Goal: Transaction & Acquisition: Purchase product/service

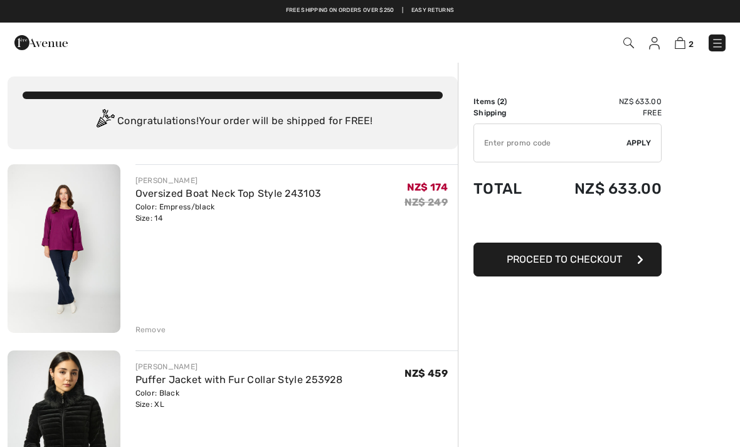
click at [29, 41] on img at bounding box center [40, 42] width 53 height 25
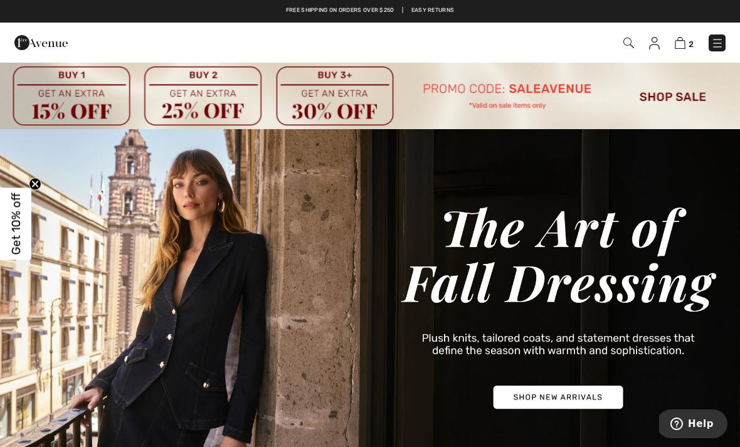
click at [668, 97] on img at bounding box center [370, 95] width 740 height 68
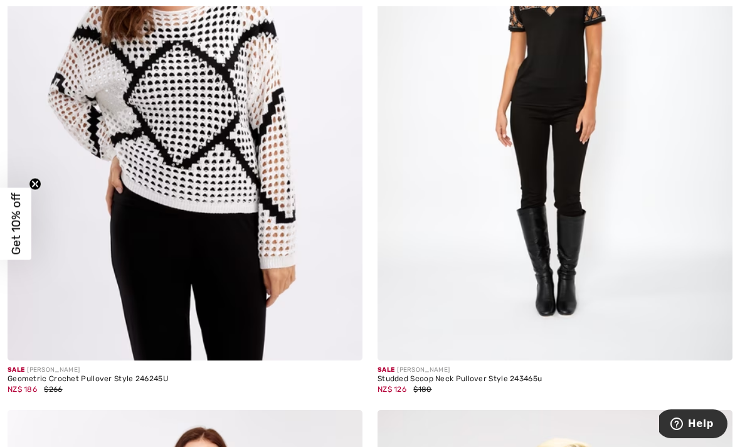
scroll to position [8933, 0]
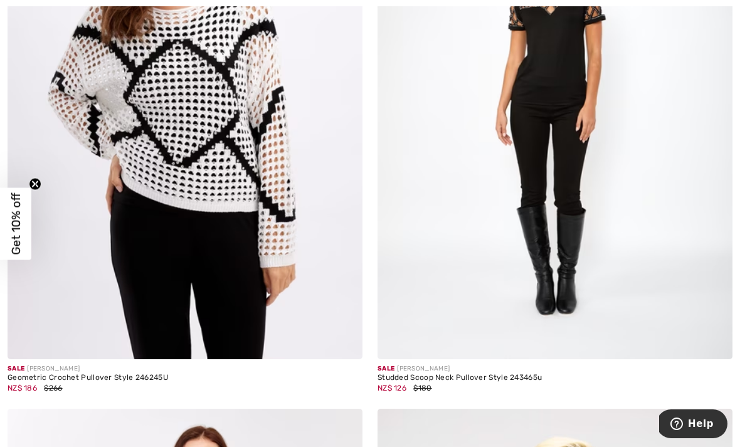
click at [120, 293] on img at bounding box center [185, 93] width 355 height 533
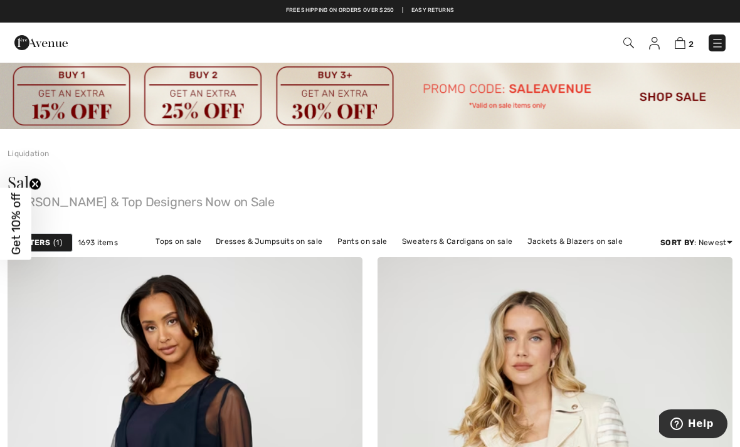
click at [445, 241] on link "Sweaters & Cardigans on sale" at bounding box center [457, 241] width 123 height 16
click at [451, 243] on link "Sweaters & Cardigans on sale" at bounding box center [457, 241] width 123 height 16
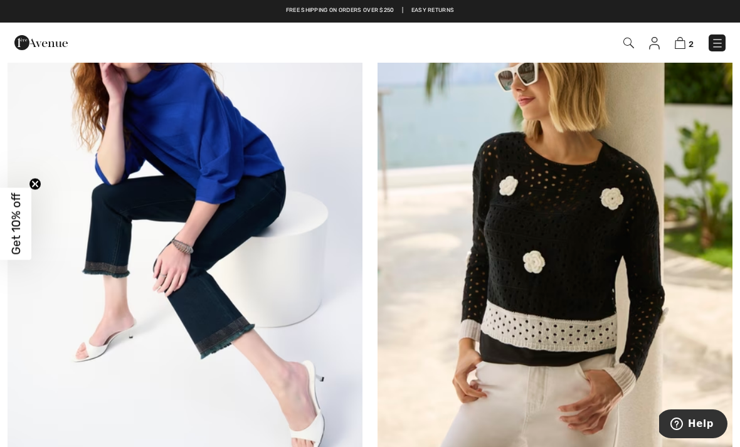
scroll to position [2664, 0]
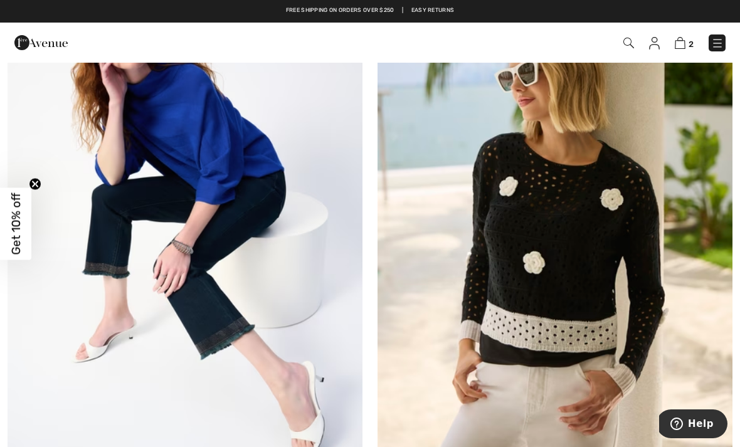
click at [70, 360] on img at bounding box center [185, 212] width 355 height 533
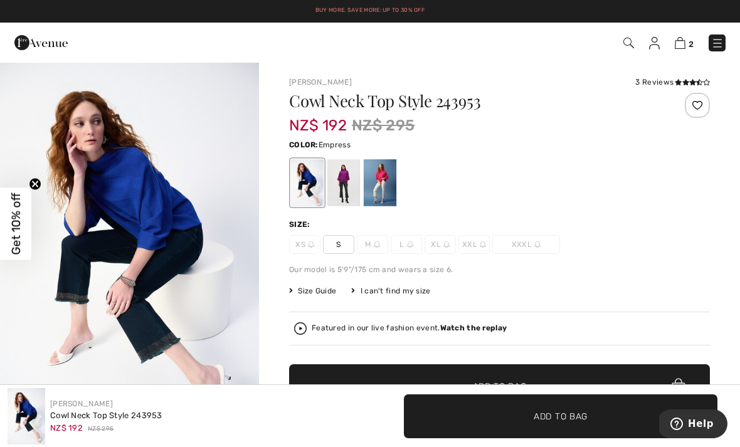
click at [345, 184] on div at bounding box center [344, 182] width 33 height 47
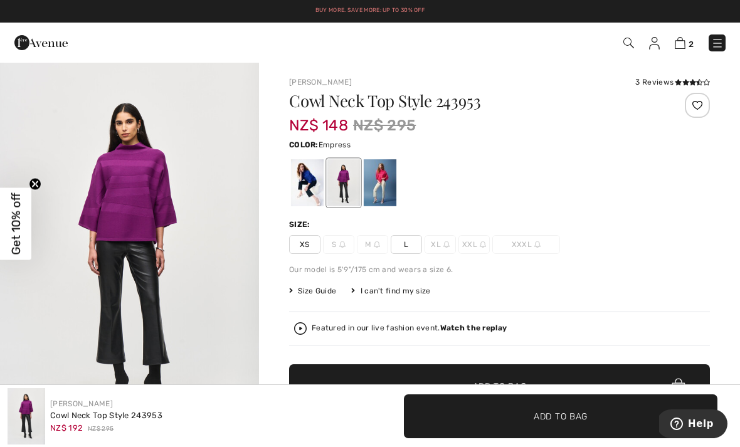
click at [306, 183] on div at bounding box center [307, 182] width 33 height 47
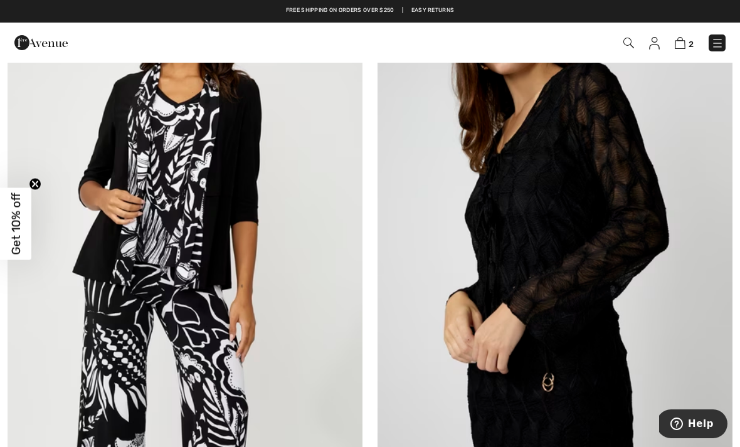
scroll to position [6344, 0]
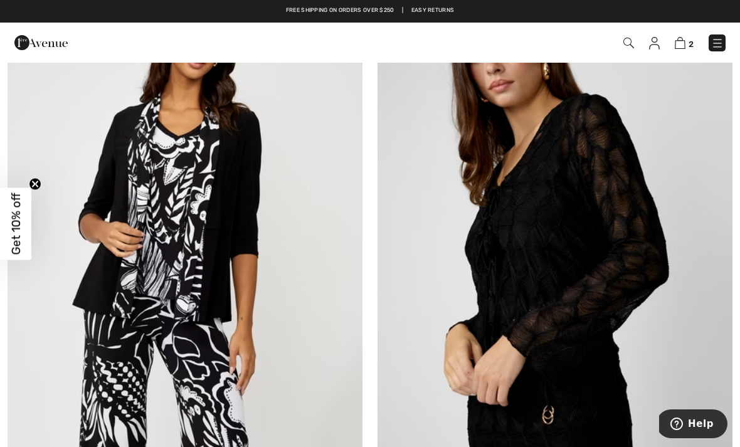
click at [520, 255] on img at bounding box center [555, 244] width 355 height 533
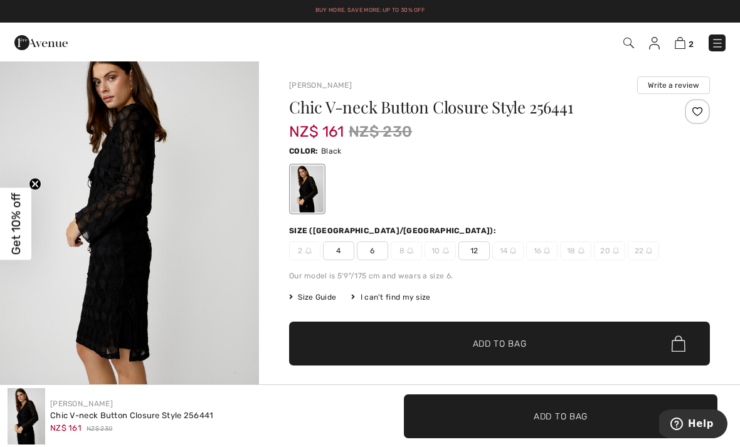
scroll to position [1580, 0]
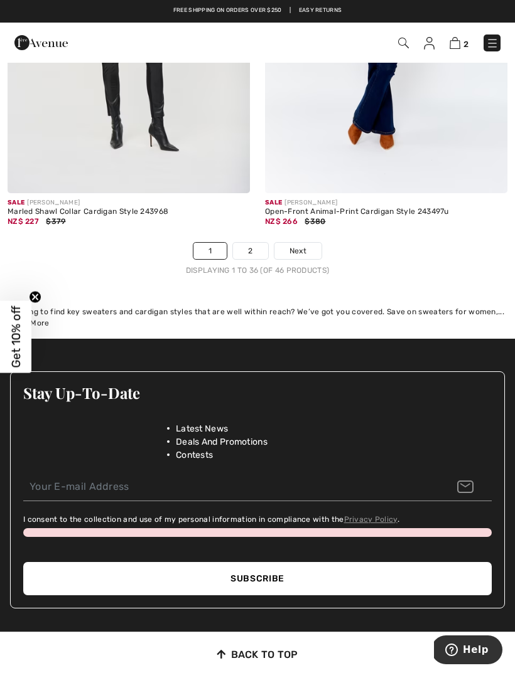
scroll to position [7836, 0]
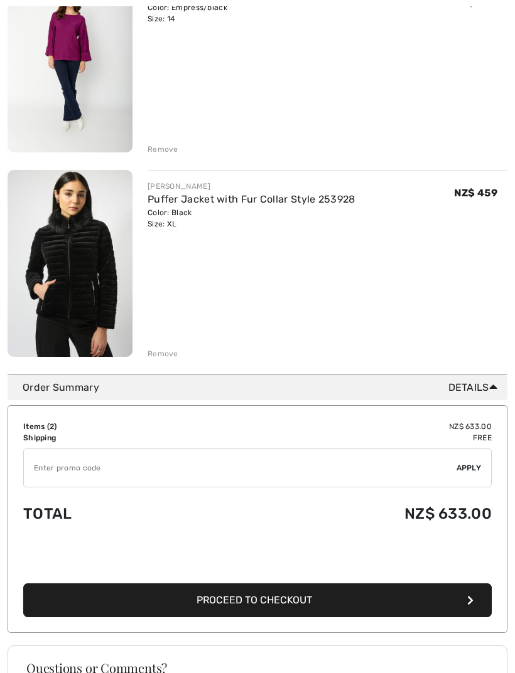
scroll to position [230, 0]
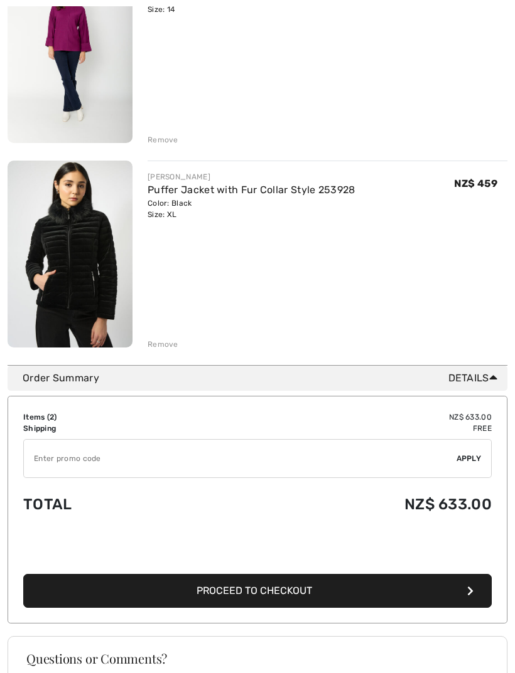
click at [43, 456] on input "TEXT" at bounding box center [240, 459] width 432 height 38
click at [476, 453] on span "Apply" at bounding box center [468, 458] width 25 height 11
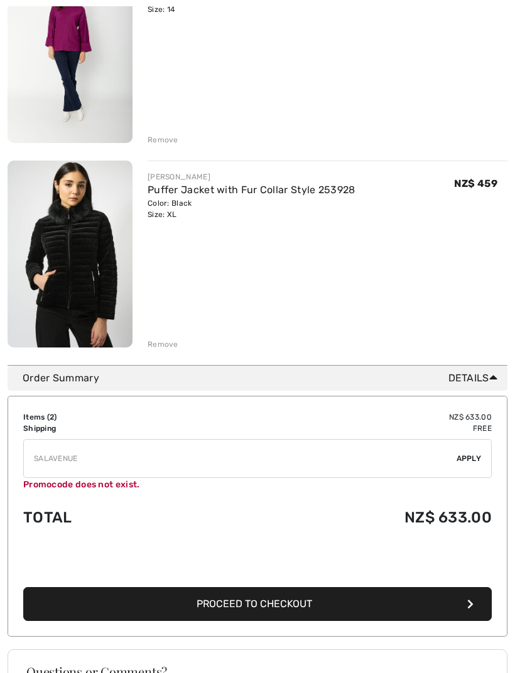
click at [48, 457] on input "TEXT" at bounding box center [240, 459] width 432 height 38
type input "SALEAVENUE"
click at [467, 459] on span "Apply" at bounding box center [468, 458] width 25 height 11
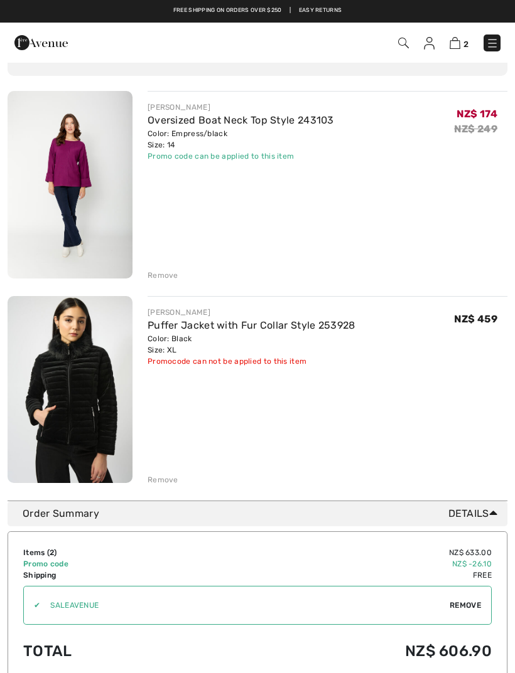
scroll to position [0, 0]
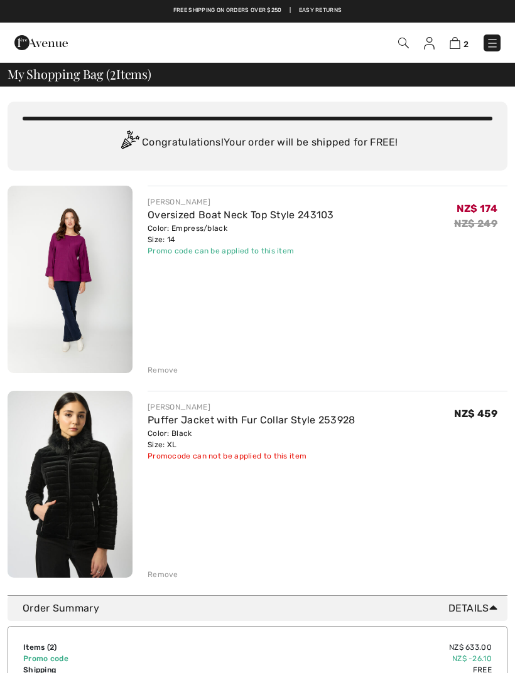
click at [34, 34] on img at bounding box center [40, 42] width 53 height 25
click at [39, 40] on img at bounding box center [40, 42] width 53 height 25
click at [46, 48] on img at bounding box center [40, 42] width 53 height 25
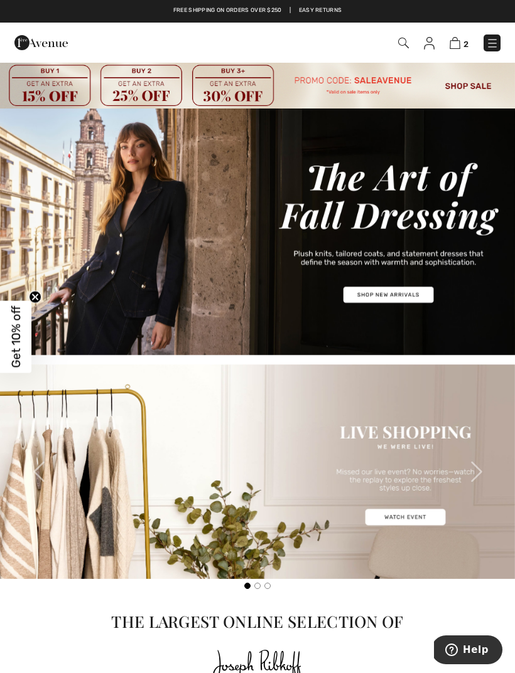
click at [470, 87] on img at bounding box center [257, 84] width 515 height 47
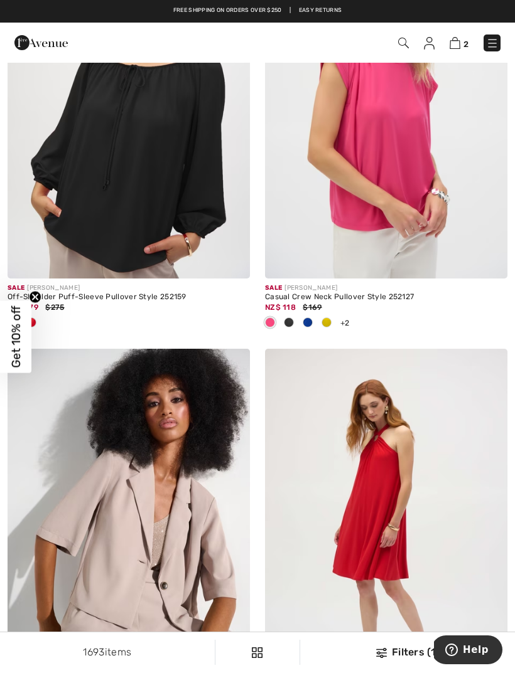
scroll to position [7260, 0]
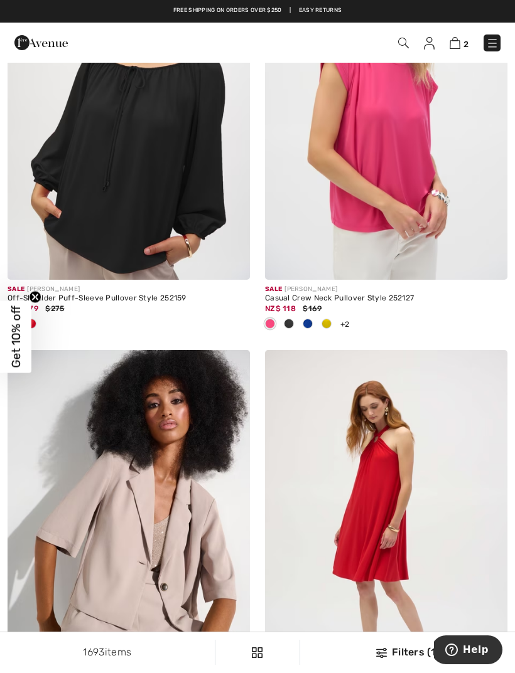
click at [255, 649] on img at bounding box center [257, 653] width 11 height 11
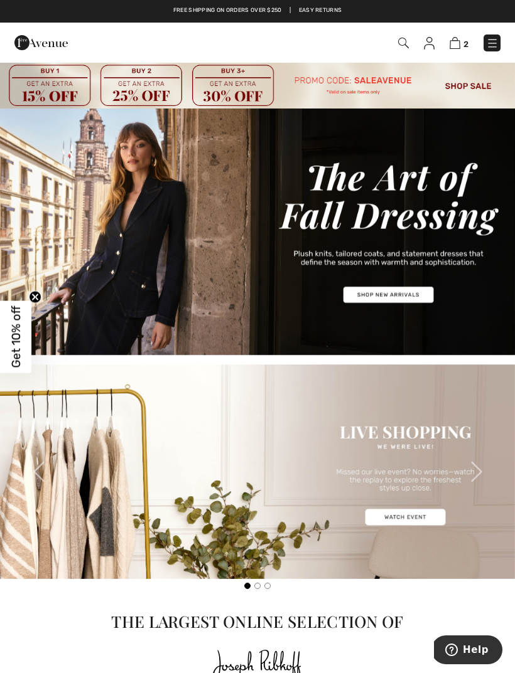
click at [463, 85] on img at bounding box center [257, 84] width 515 height 47
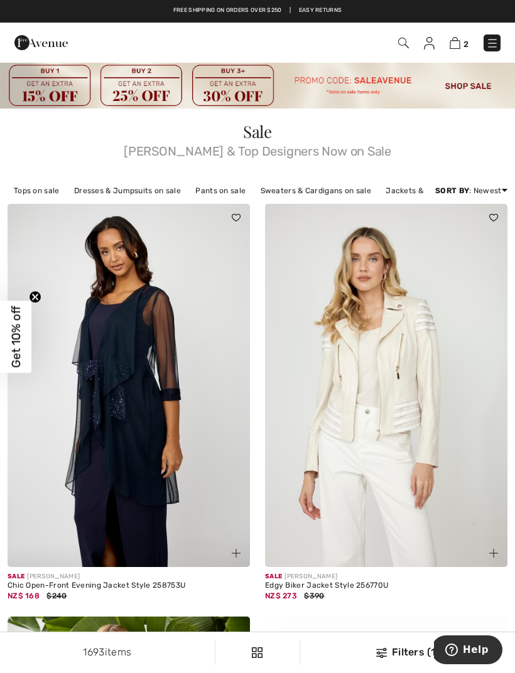
click at [392, 651] on div "Filters (1)" at bounding box center [407, 652] width 200 height 15
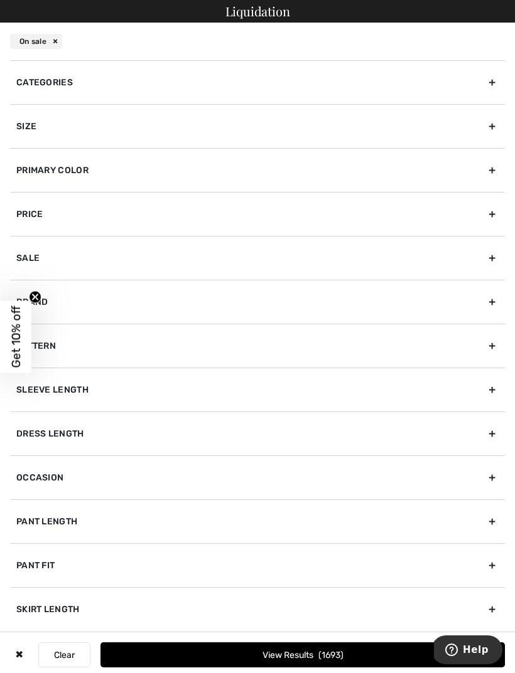
click at [28, 129] on div "Size" at bounding box center [257, 126] width 494 height 44
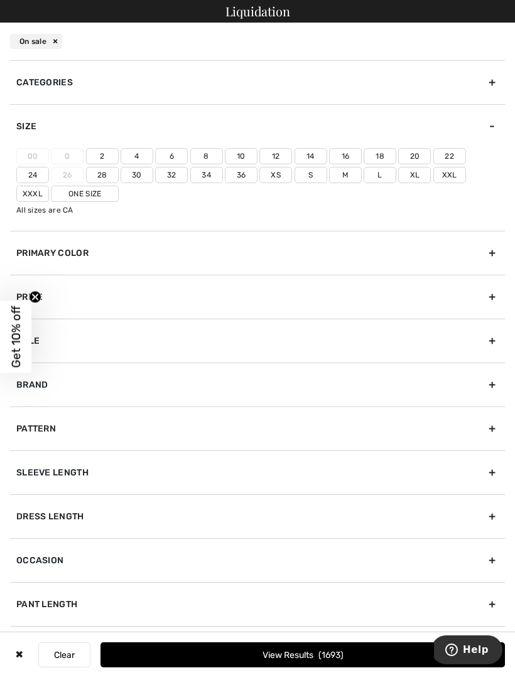
click at [271, 152] on label "12" at bounding box center [275, 156] width 33 height 16
click at [0, 0] on input"] "12" at bounding box center [0, 0] width 0 height 0
click at [306, 158] on label "14" at bounding box center [310, 156] width 33 height 16
click at [0, 0] on input"] "14" at bounding box center [0, 0] width 0 height 0
click at [363, 175] on label "L" at bounding box center [379, 175] width 33 height 16
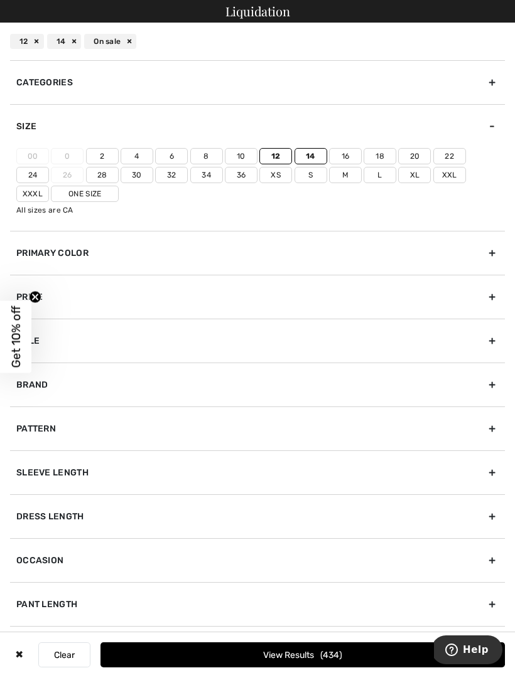
click at [0, 0] on input"] "L" at bounding box center [0, 0] width 0 height 0
click at [398, 182] on label "Xl" at bounding box center [414, 175] width 33 height 16
click at [0, 0] on input"] "Xl" at bounding box center [0, 0] width 0 height 0
click at [51, 195] on label "One Size" at bounding box center [85, 194] width 68 height 16
click at [0, 0] on input"] "One Size" at bounding box center [0, 0] width 0 height 0
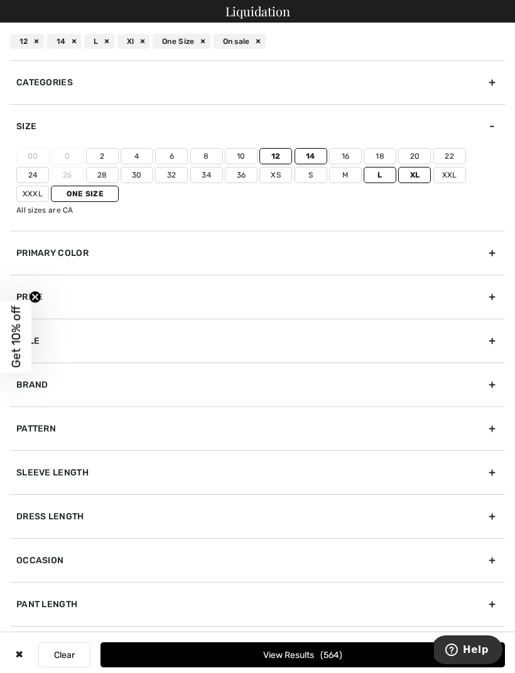
click at [270, 652] on button "View Results 564" at bounding box center [302, 655] width 404 height 25
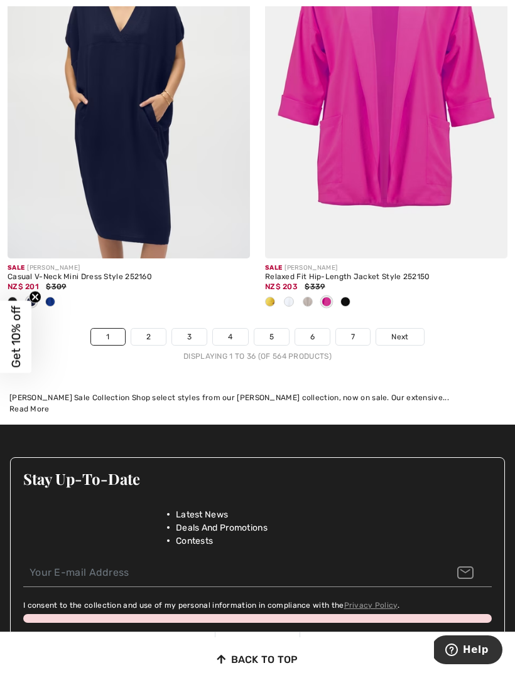
scroll to position [7848, 0]
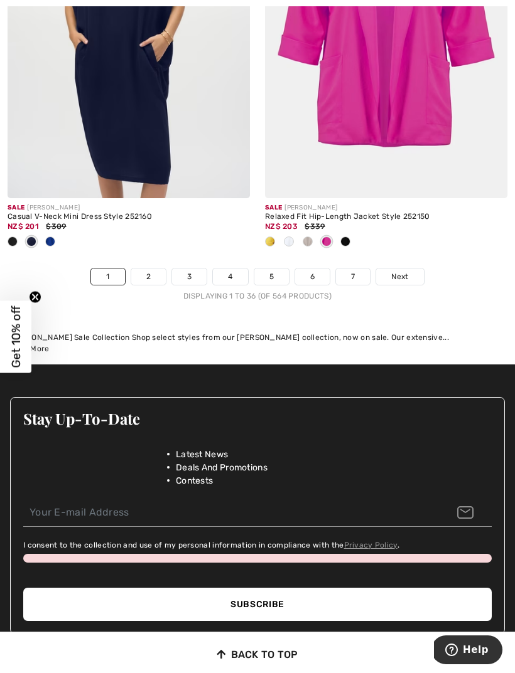
click at [407, 271] on span "Next" at bounding box center [399, 276] width 17 height 11
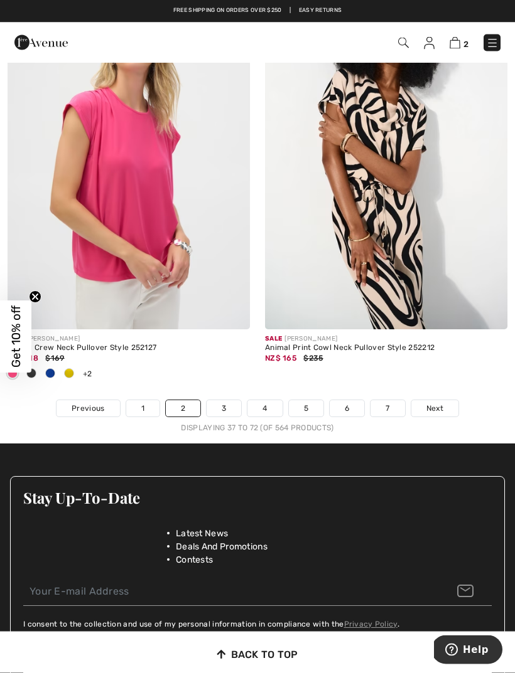
scroll to position [7792, 0]
click at [443, 400] on link "Next" at bounding box center [434, 408] width 47 height 16
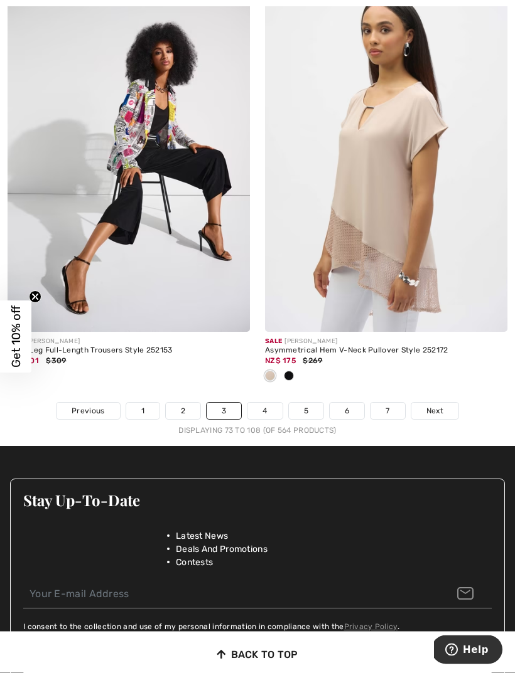
scroll to position [7584, 0]
click at [443, 403] on link "Next" at bounding box center [434, 411] width 47 height 16
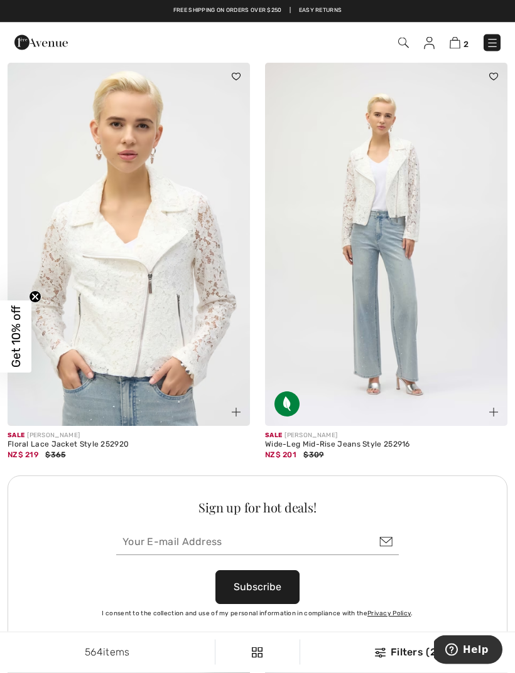
scroll to position [2250, 0]
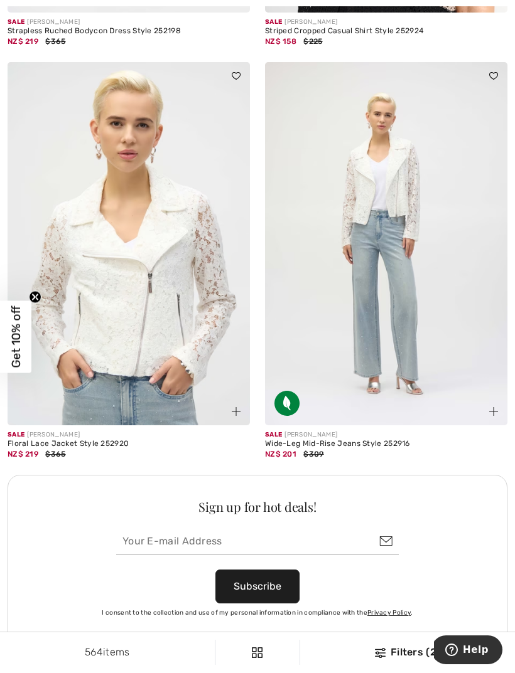
click at [119, 353] on img at bounding box center [129, 243] width 242 height 363
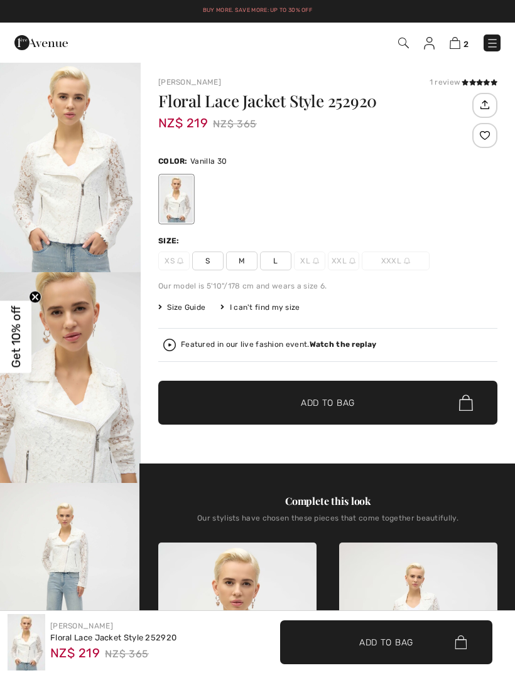
click at [322, 643] on span "✔ Added to Bag Add to Bag" at bounding box center [386, 643] width 212 height 44
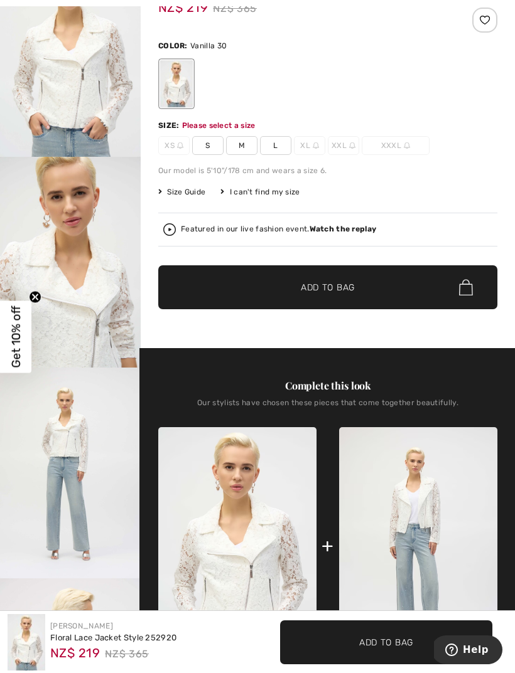
scroll to position [145, 0]
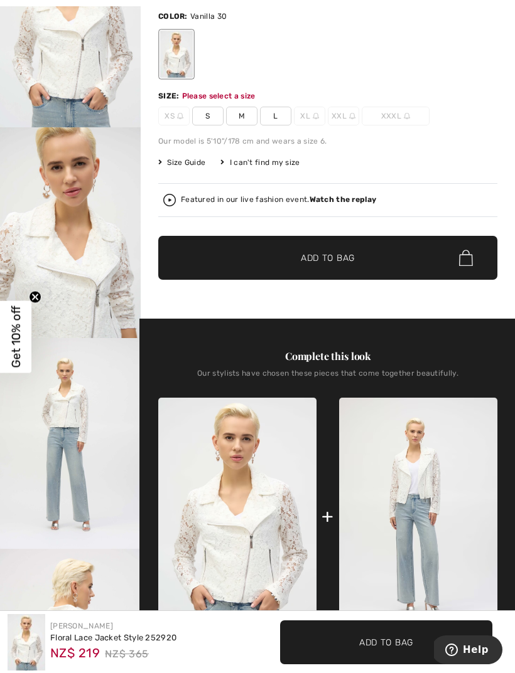
click at [275, 118] on span "L" at bounding box center [275, 116] width 31 height 19
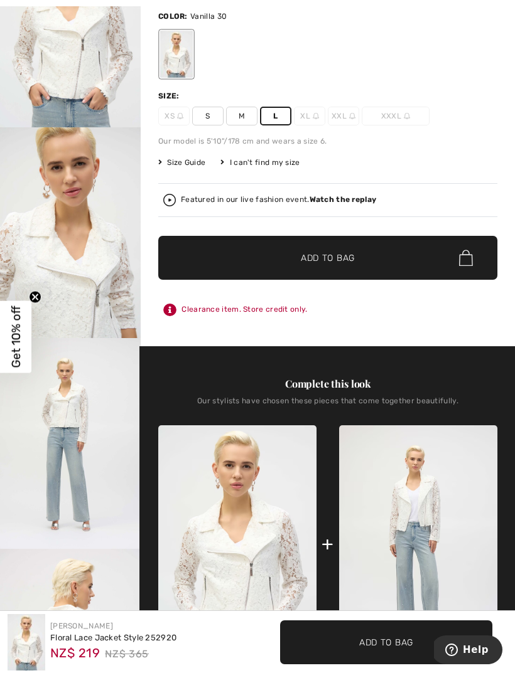
click at [292, 262] on span "✔ Added to Bag" at bounding box center [308, 258] width 77 height 13
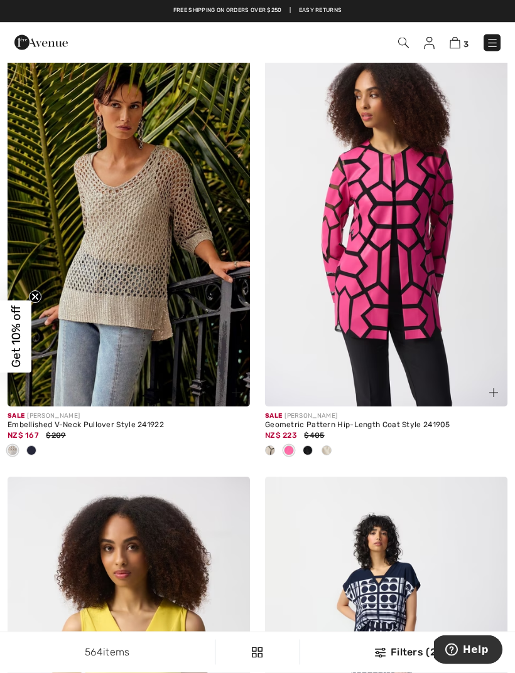
scroll to position [7034, 0]
click at [34, 446] on span at bounding box center [31, 451] width 10 height 10
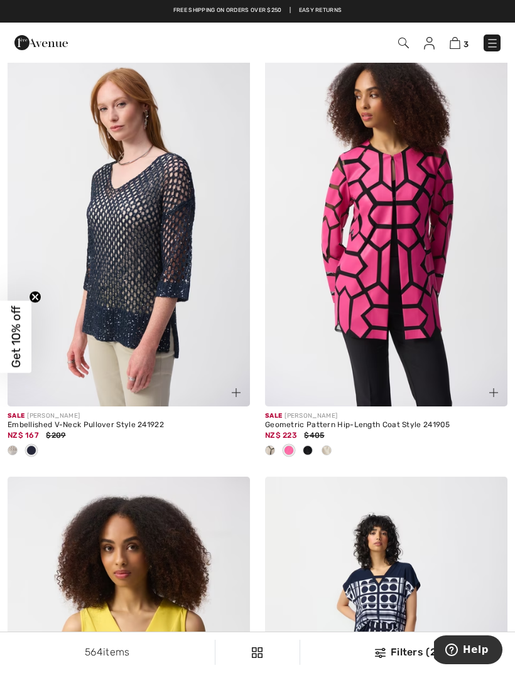
click at [93, 323] on img at bounding box center [129, 224] width 242 height 363
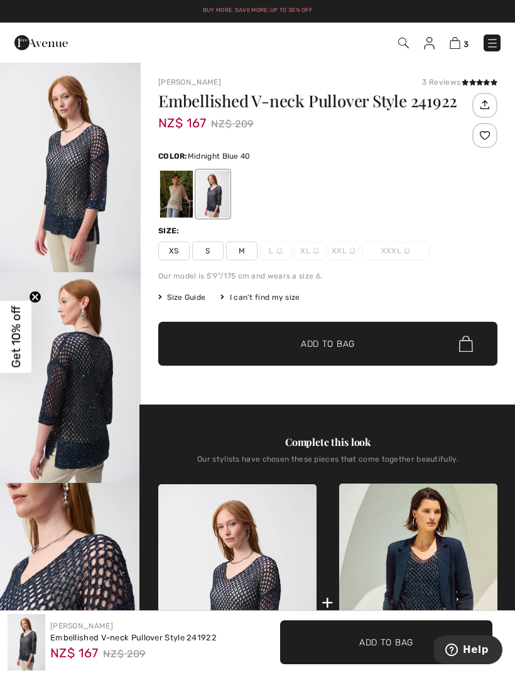
click at [241, 250] on span "M" at bounding box center [241, 251] width 31 height 19
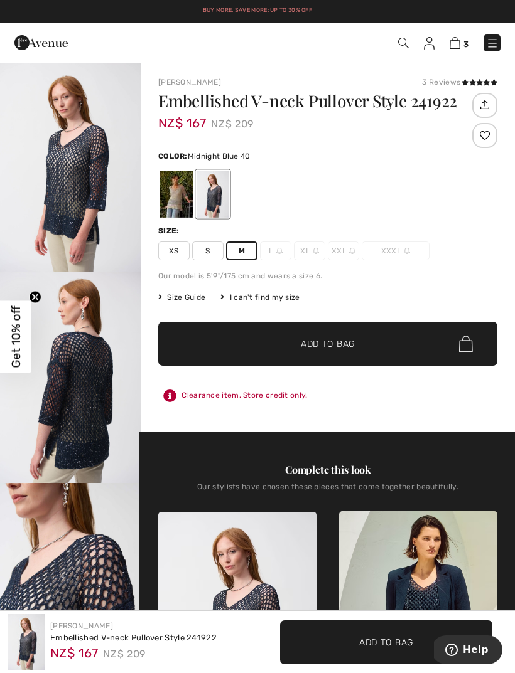
click at [216, 343] on span "✔ Added to Bag Add to Bag" at bounding box center [327, 344] width 339 height 44
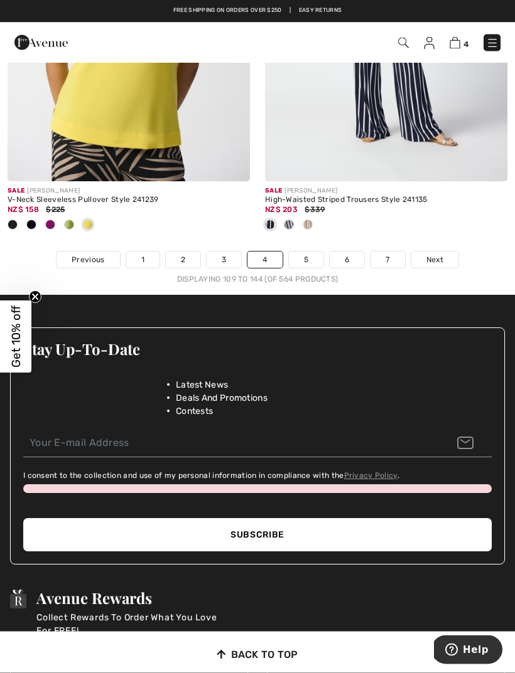
scroll to position [7779, 0]
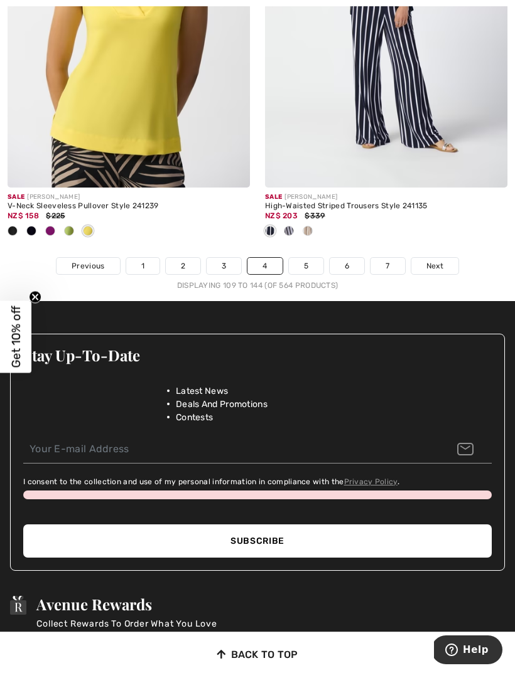
click at [429, 262] on span "Next" at bounding box center [434, 265] width 17 height 11
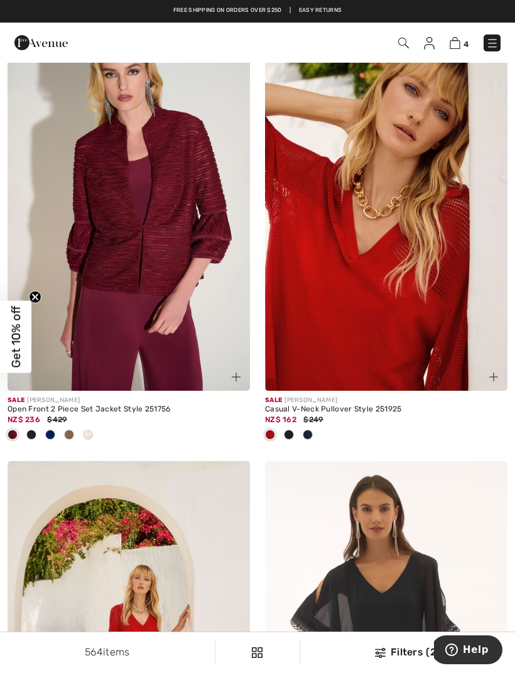
scroll to position [4012, 0]
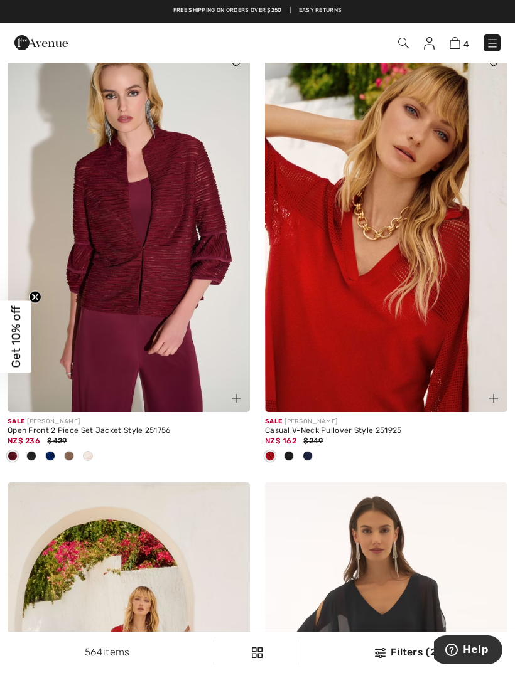
click at [306, 451] on span at bounding box center [307, 456] width 10 height 10
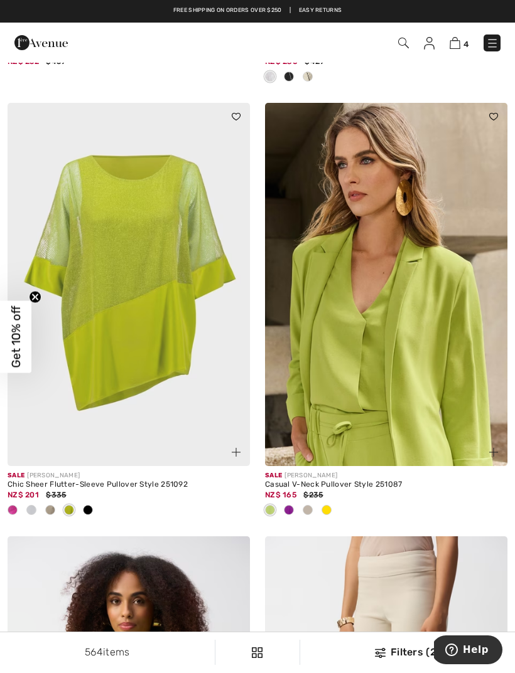
scroll to position [7179, 0]
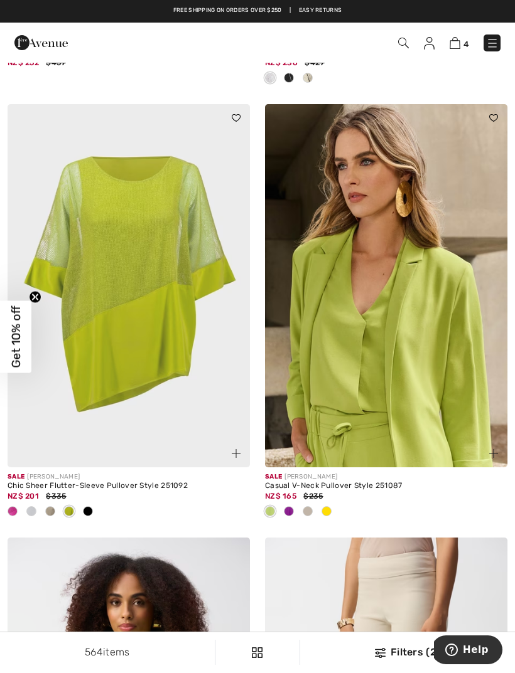
click at [9, 506] on span at bounding box center [13, 511] width 10 height 10
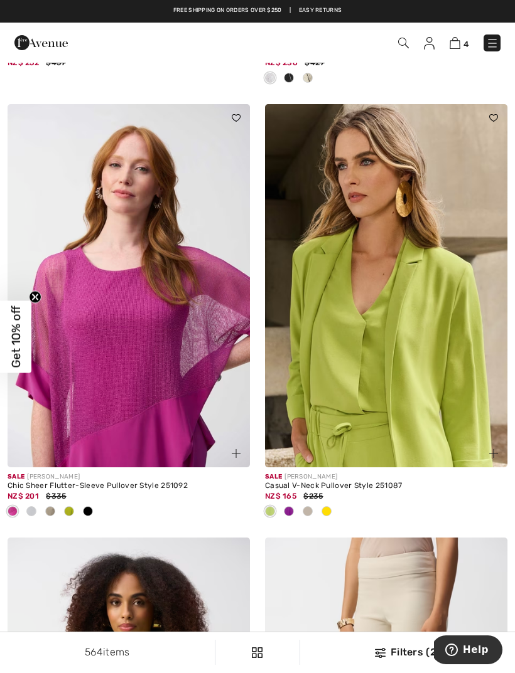
click at [36, 502] on div at bounding box center [31, 512] width 19 height 21
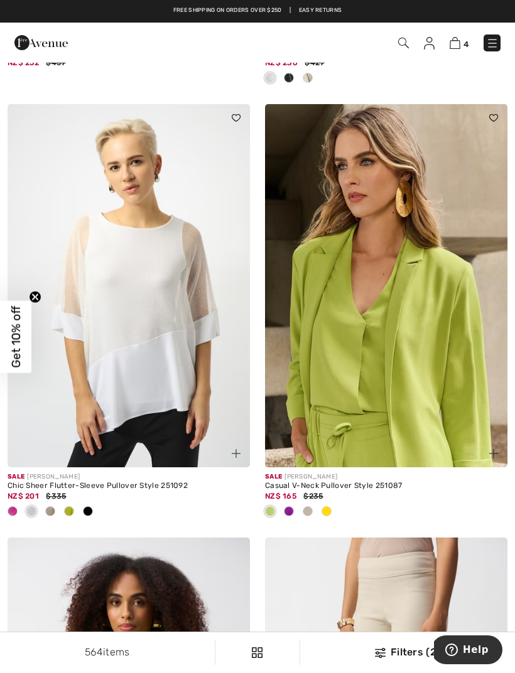
click at [53, 508] on div at bounding box center [50, 512] width 19 height 21
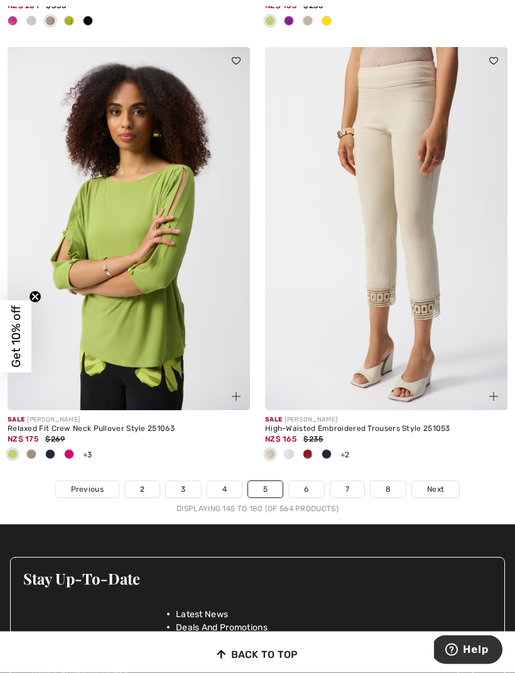
scroll to position [7670, 0]
click at [306, 481] on link "6" at bounding box center [306, 489] width 35 height 16
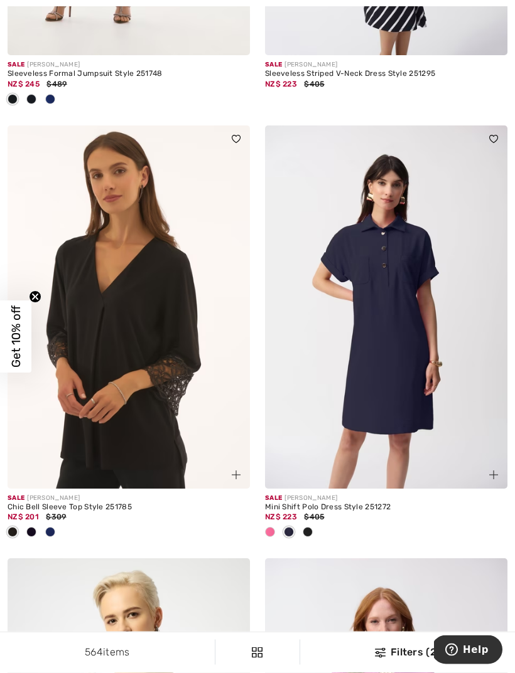
scroll to position [1376, 0]
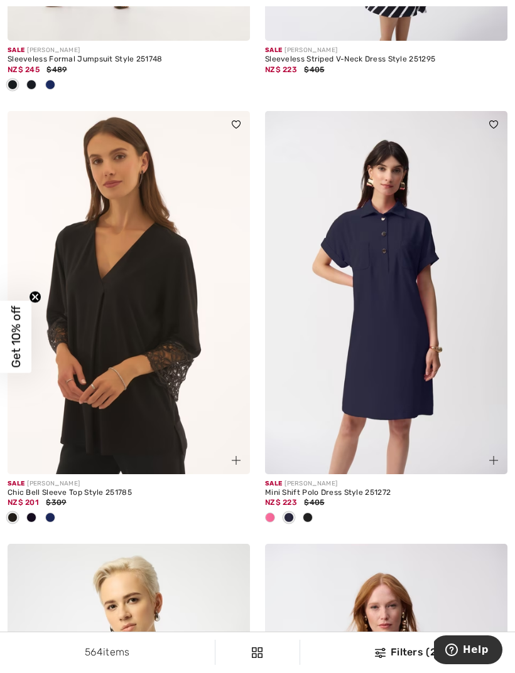
click at [50, 515] on span at bounding box center [50, 518] width 10 height 10
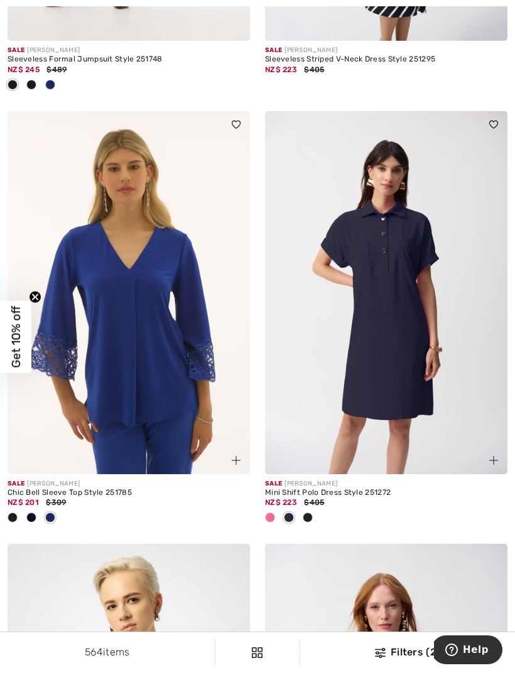
click at [85, 367] on img at bounding box center [129, 292] width 242 height 363
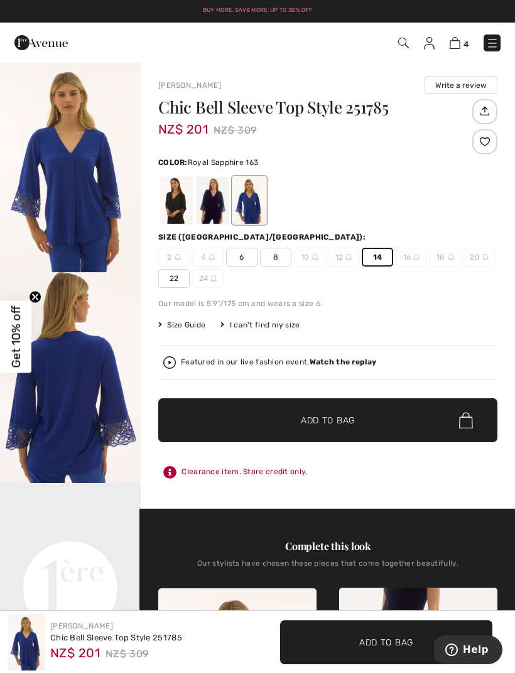
click at [303, 420] on span "Add to Bag" at bounding box center [328, 420] width 54 height 13
click at [371, 482] on div at bounding box center [257, 336] width 515 height 673
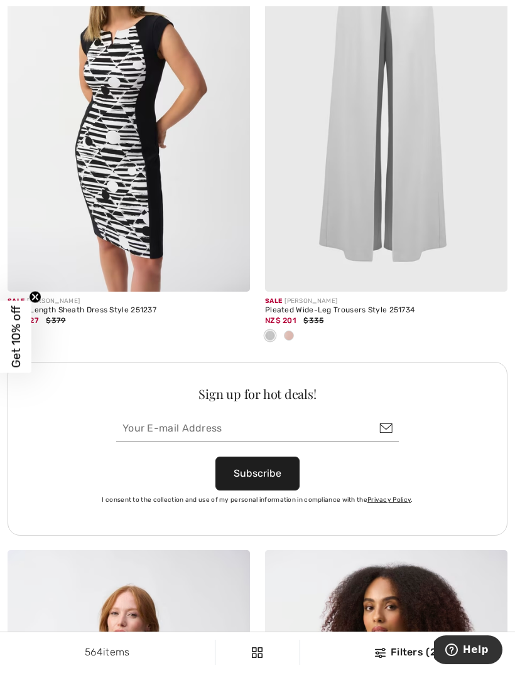
scroll to position [2426, 0]
click at [288, 333] on span at bounding box center [289, 335] width 10 height 10
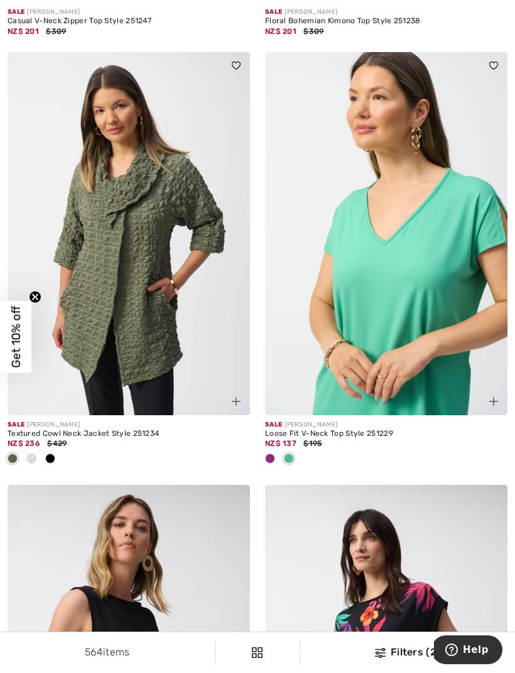
scroll to position [4618, 0]
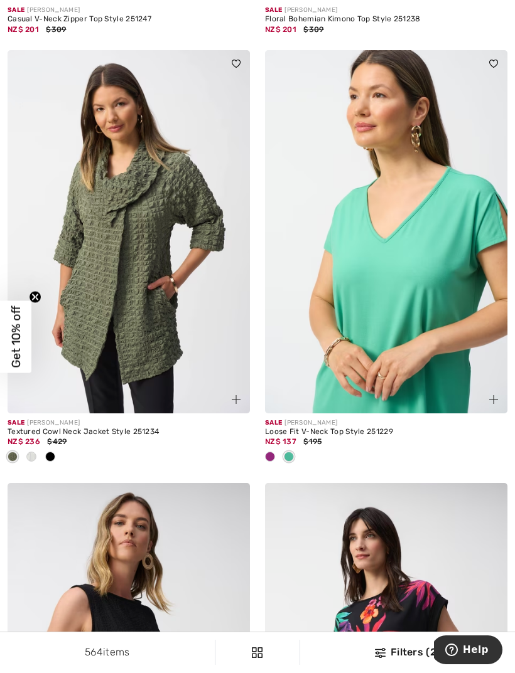
click at [47, 457] on span at bounding box center [50, 457] width 10 height 10
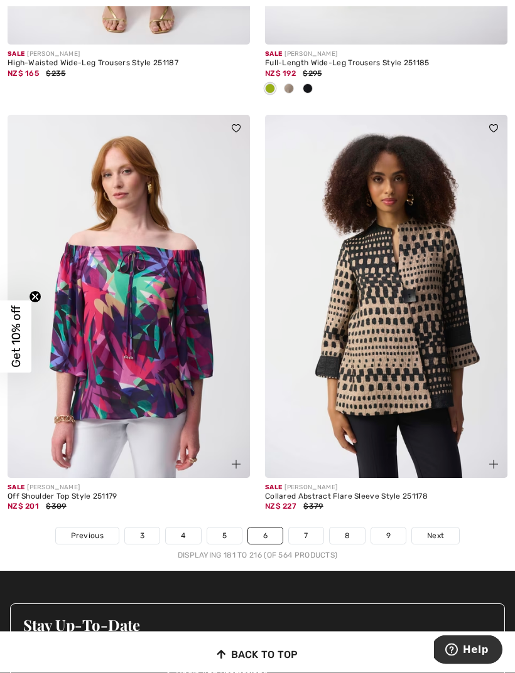
scroll to position [7694, 0]
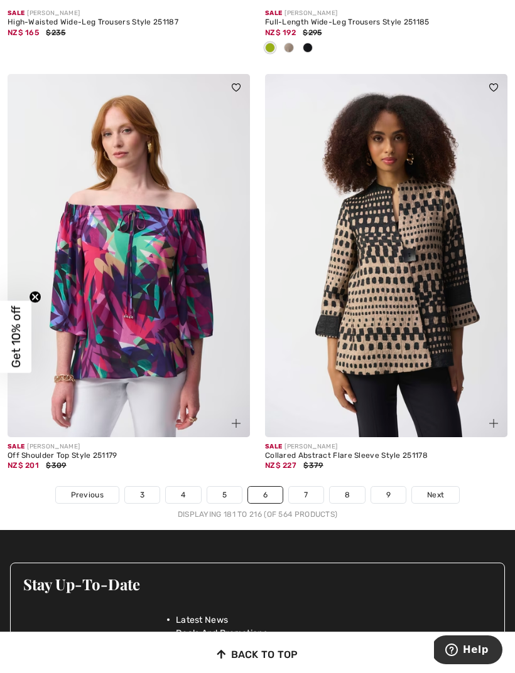
click at [427, 489] on span "Next" at bounding box center [435, 494] width 17 height 11
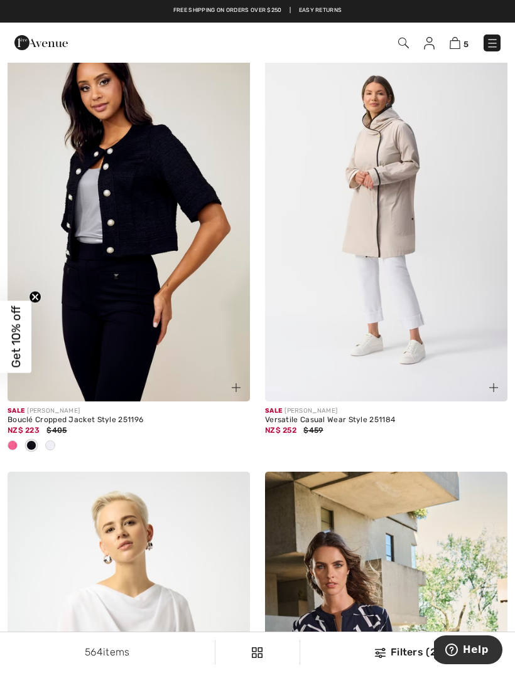
scroll to position [6805, 0]
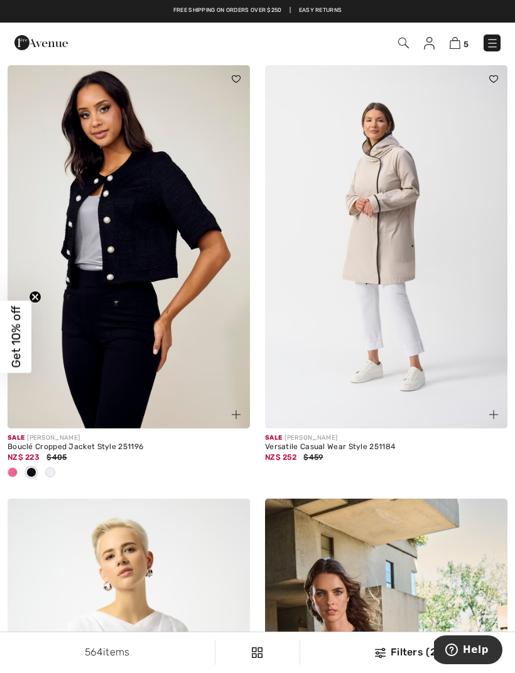
click at [350, 326] on img at bounding box center [386, 246] width 242 height 363
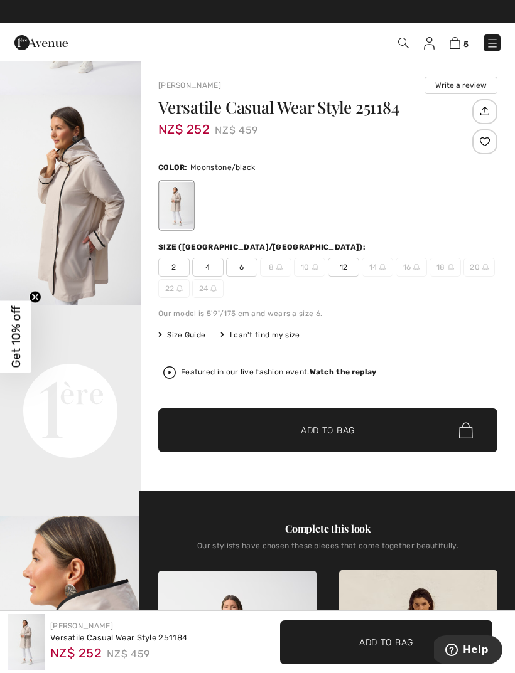
scroll to position [221, 0]
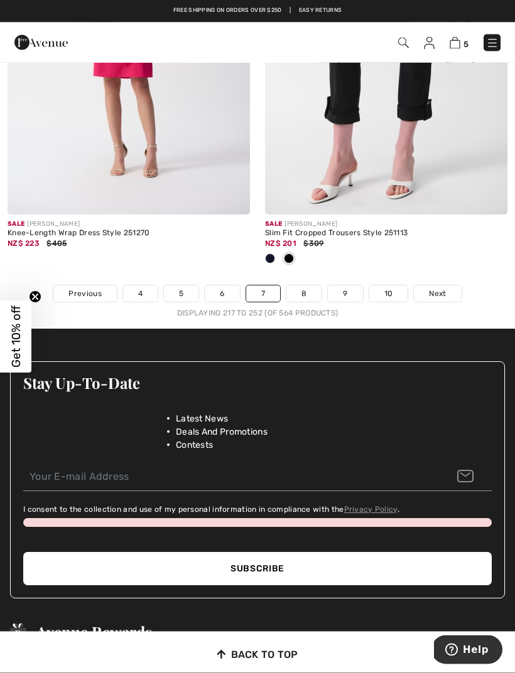
scroll to position [7780, 0]
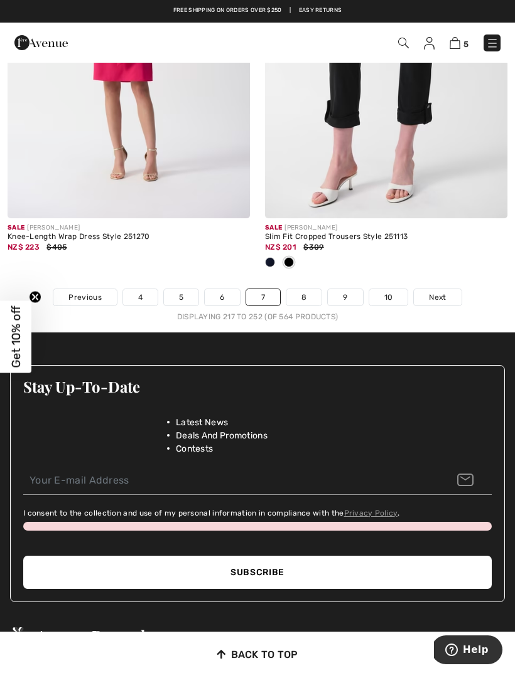
click at [293, 289] on link "8" at bounding box center [303, 297] width 35 height 16
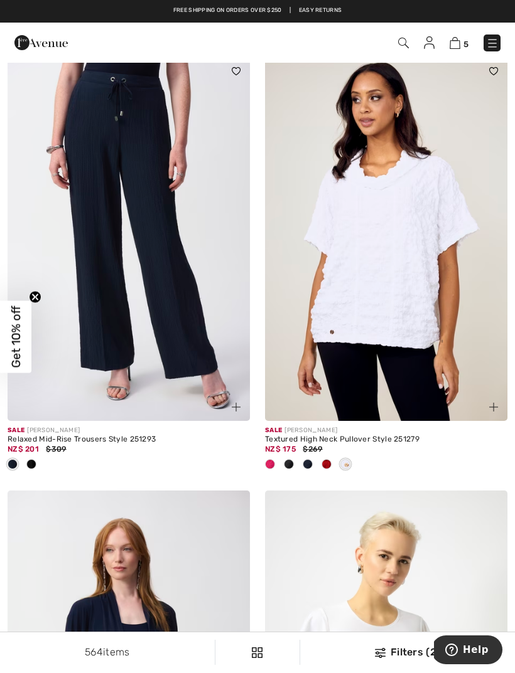
scroll to position [1419, 0]
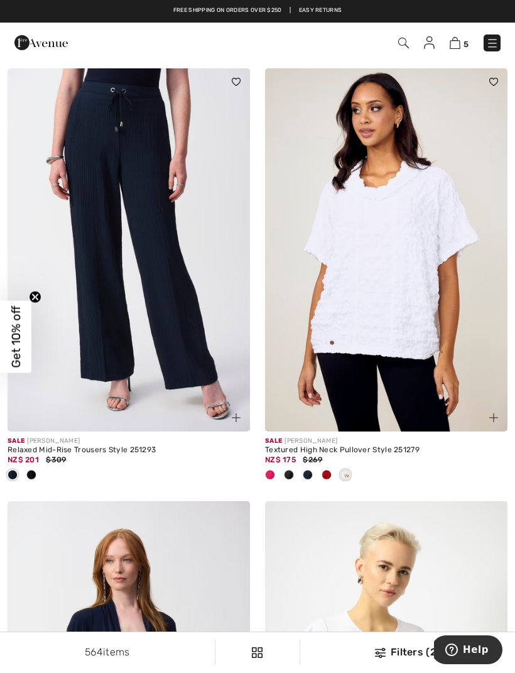
click at [321, 471] on span at bounding box center [326, 475] width 10 height 10
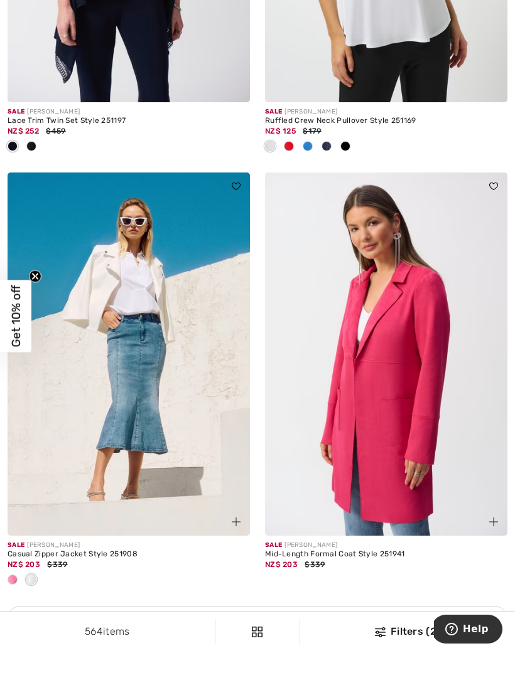
scroll to position [2181, 0]
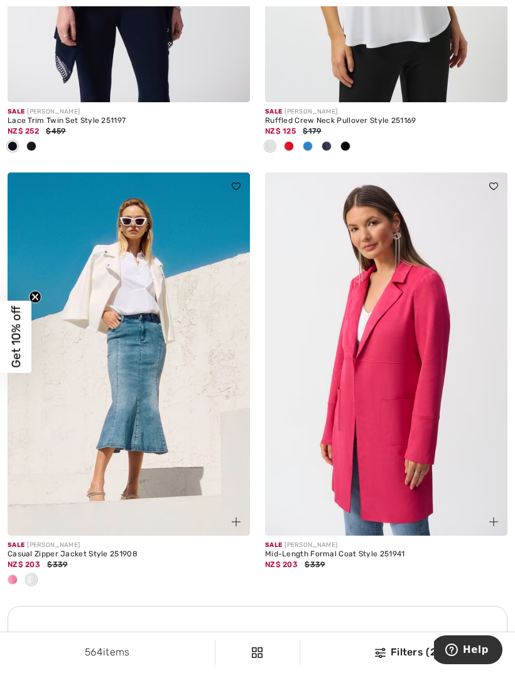
click at [9, 571] on div at bounding box center [12, 580] width 19 height 21
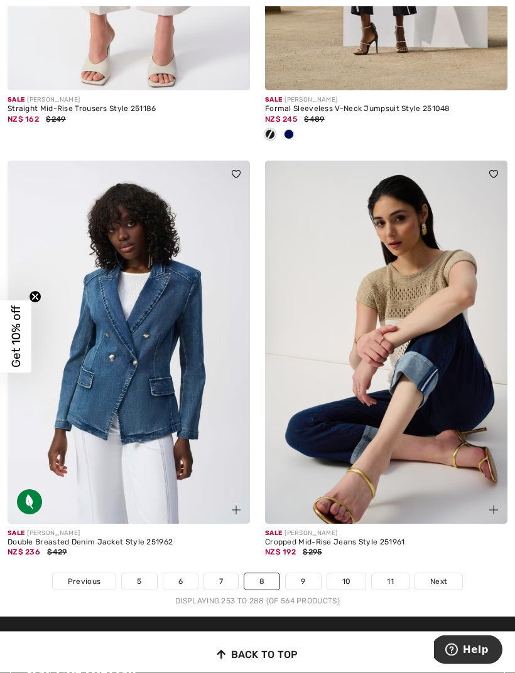
scroll to position [7629, 0]
click at [293, 574] on link "9" at bounding box center [303, 582] width 35 height 16
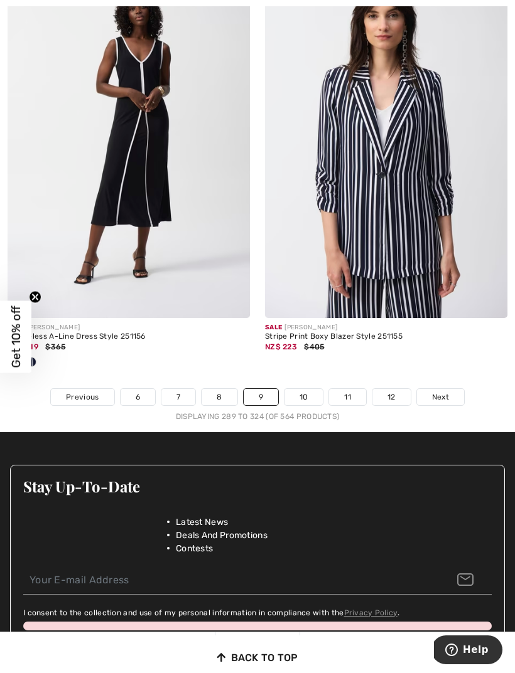
scroll to position [7752, 0]
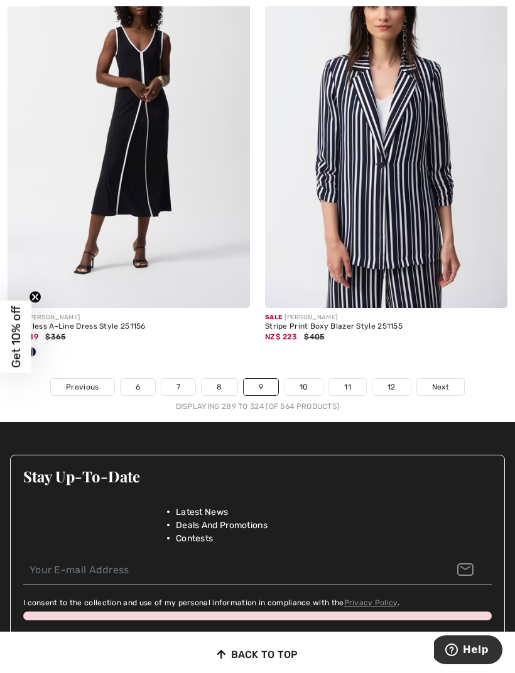
click at [300, 379] on link "10" at bounding box center [303, 387] width 39 height 16
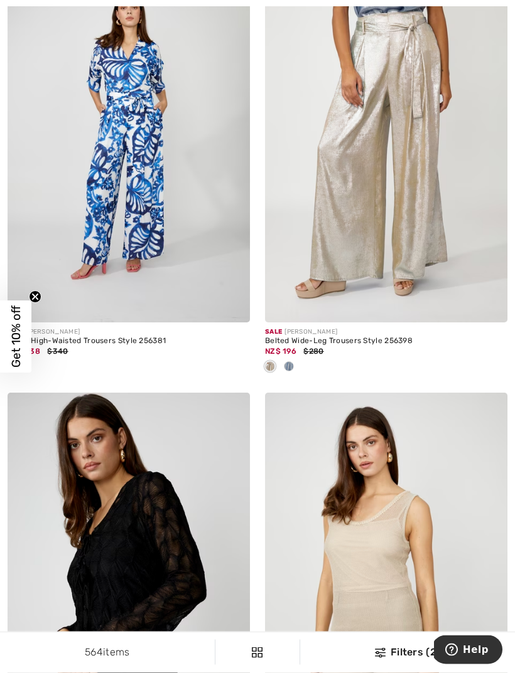
scroll to position [6768, 0]
click at [289, 361] on span at bounding box center [289, 366] width 10 height 10
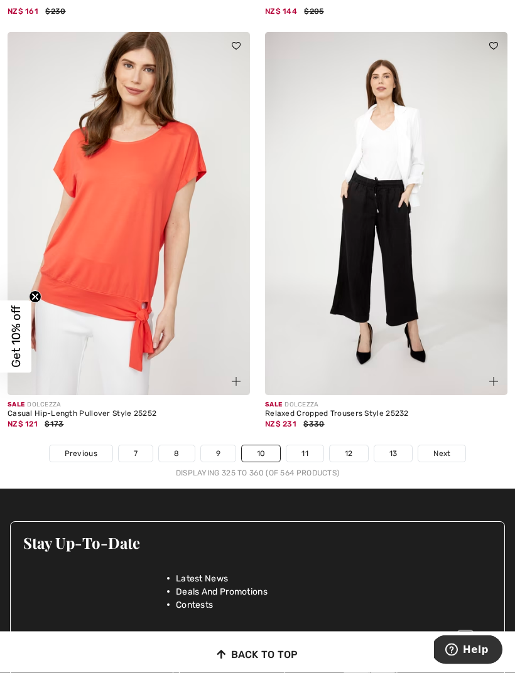
scroll to position [7541, 0]
click at [302, 447] on link "11" at bounding box center [304, 454] width 37 height 16
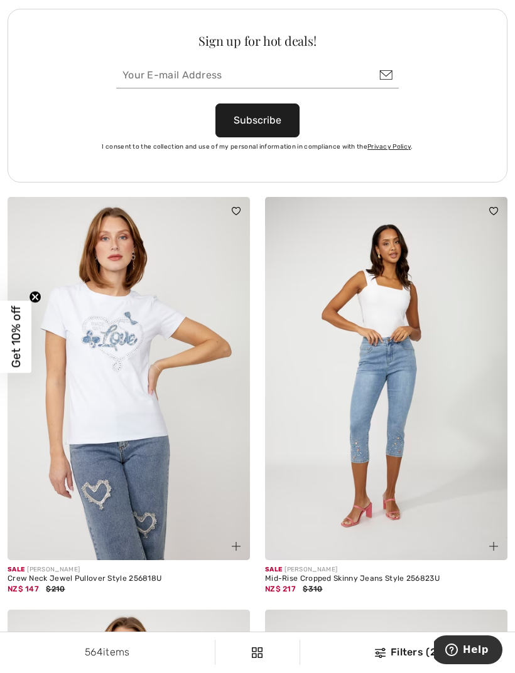
scroll to position [2794, 0]
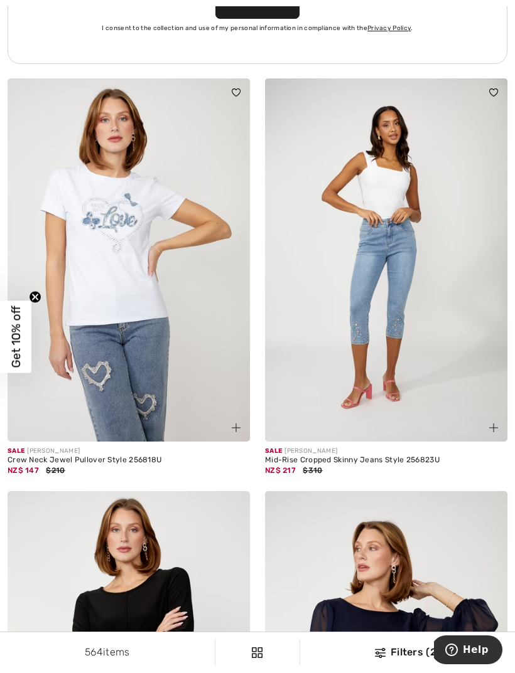
click at [100, 342] on img at bounding box center [129, 259] width 242 height 363
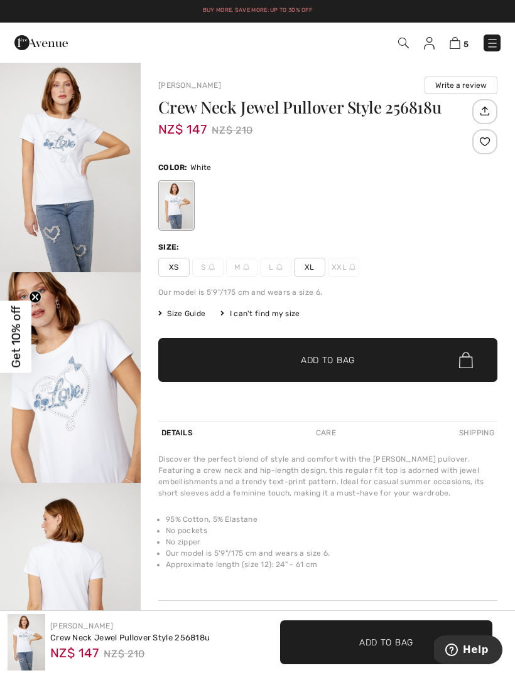
click at [304, 268] on span "XL" at bounding box center [309, 267] width 31 height 19
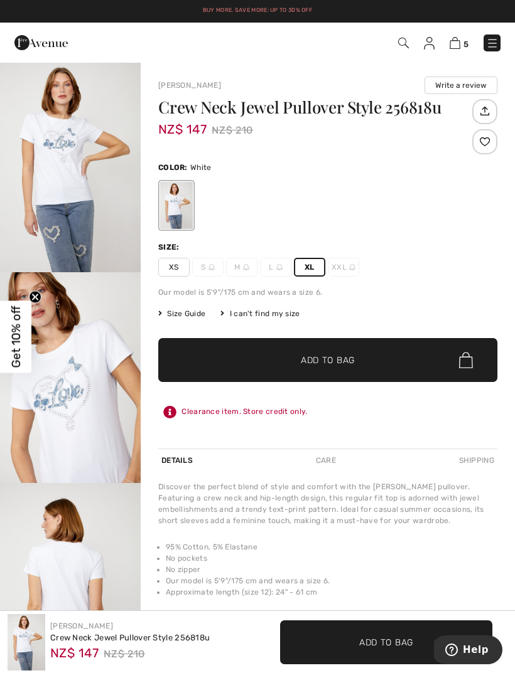
click at [363, 354] on span "✔ Added to Bag Add to Bag" at bounding box center [327, 360] width 339 height 44
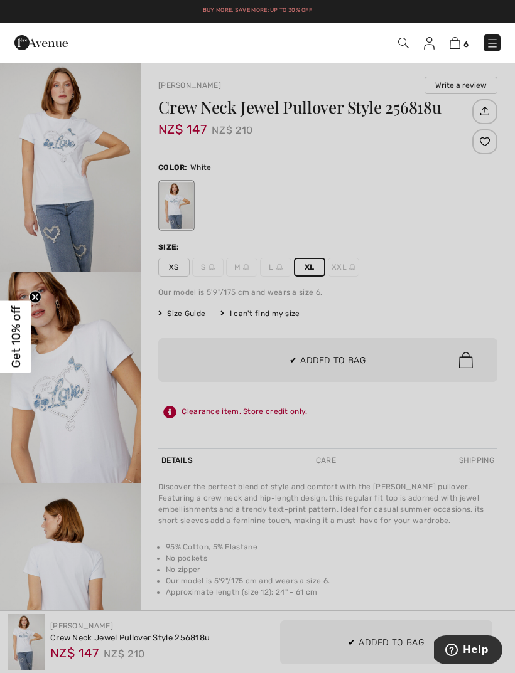
click at [464, 250] on div at bounding box center [257, 336] width 515 height 673
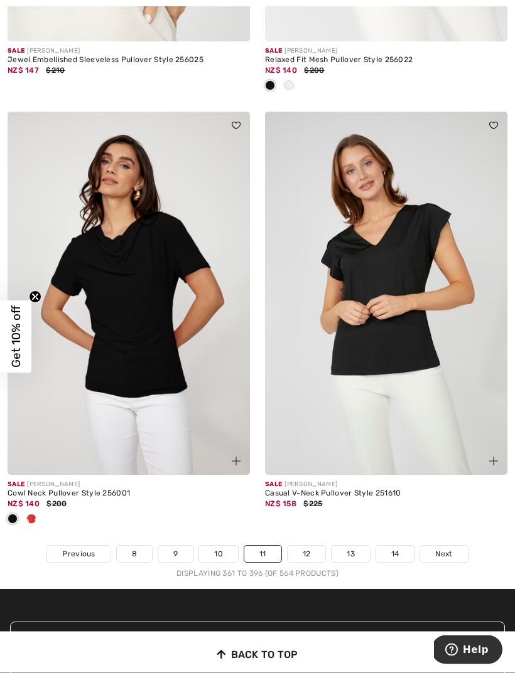
scroll to position [7481, 0]
click at [300, 546] on link "12" at bounding box center [306, 554] width 38 height 16
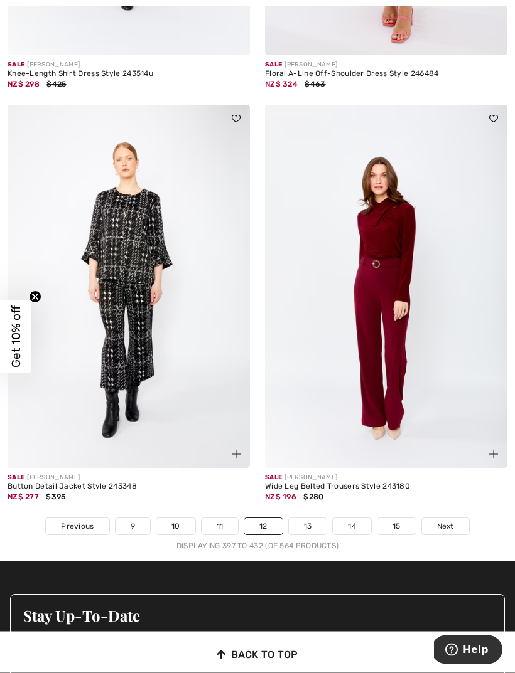
scroll to position [7386, 0]
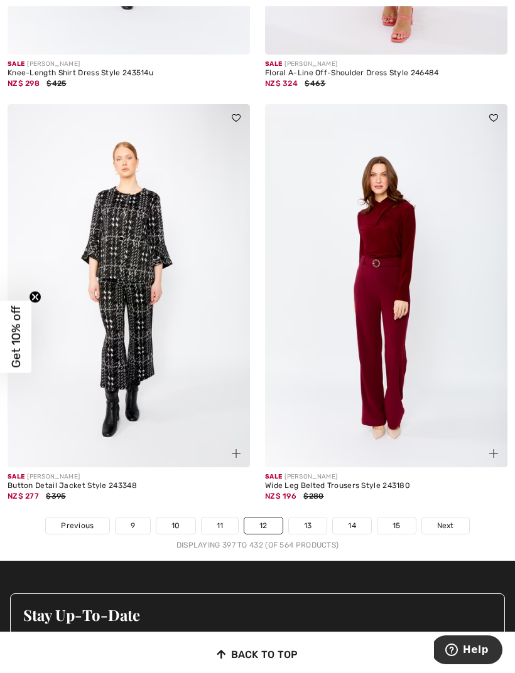
click at [301, 521] on link "13" at bounding box center [308, 526] width 38 height 16
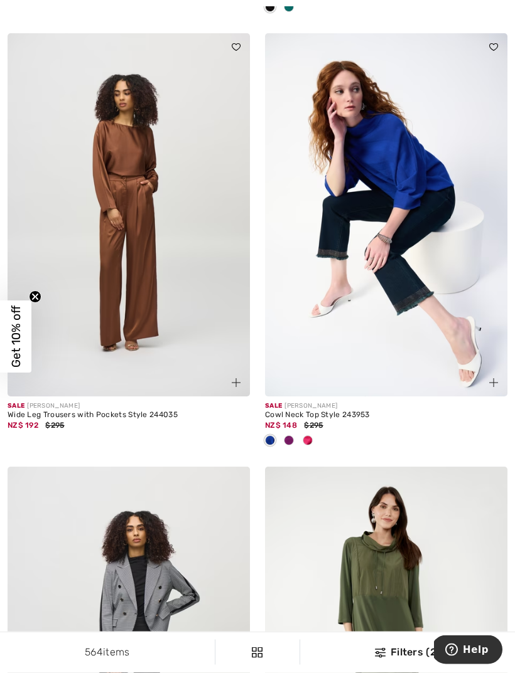
scroll to position [587, 0]
click at [283, 442] on div at bounding box center [288, 440] width 19 height 21
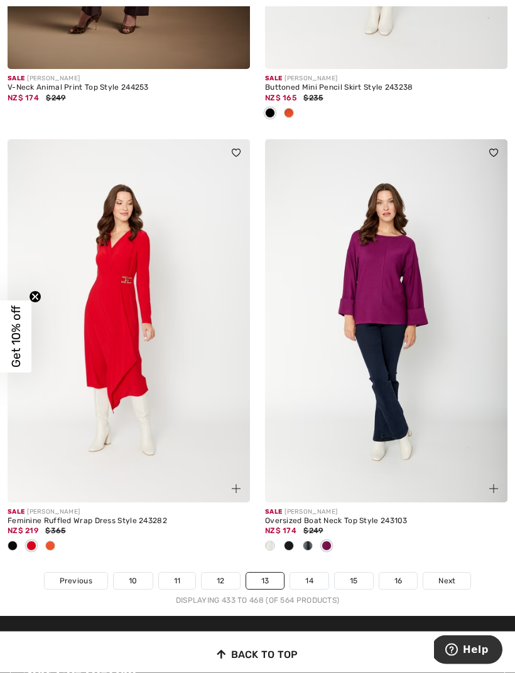
scroll to position [7547, 0]
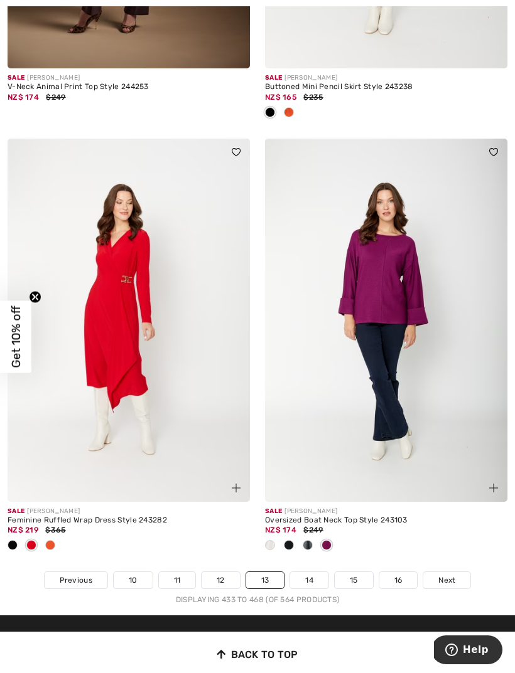
click at [303, 572] on link "14" at bounding box center [309, 580] width 38 height 16
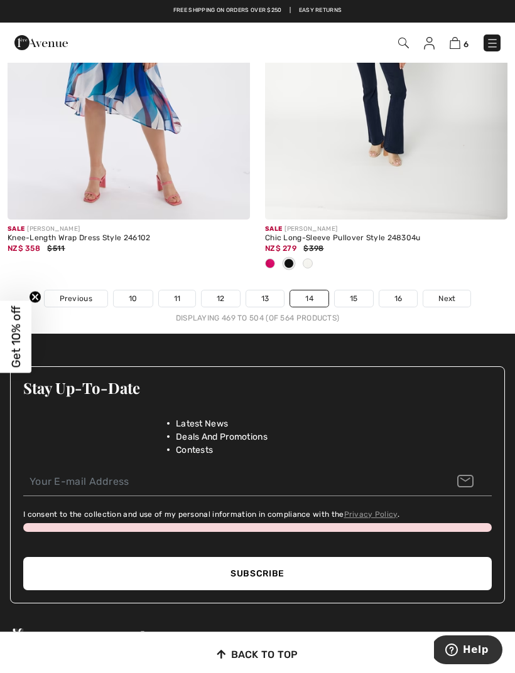
scroll to position [7676, 0]
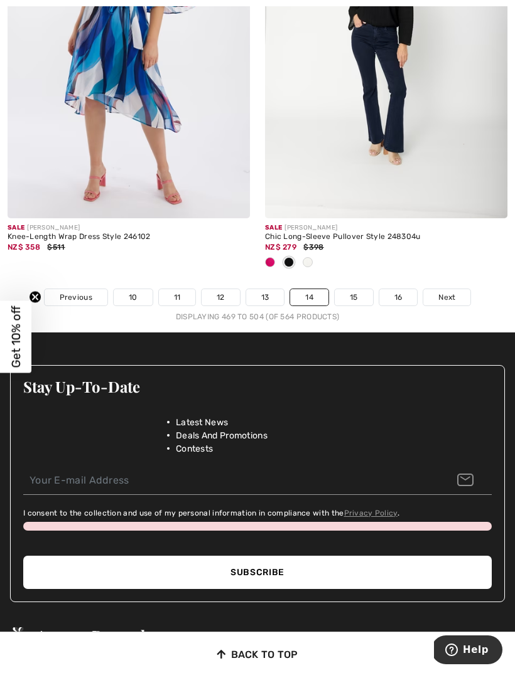
click at [347, 292] on link "15" at bounding box center [353, 297] width 38 height 16
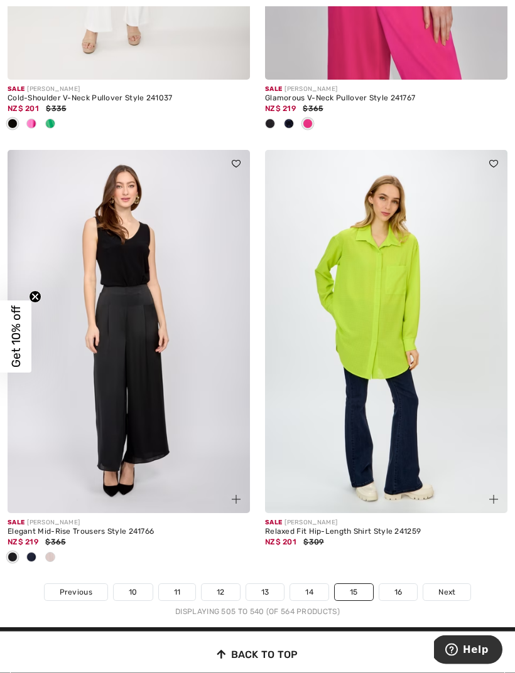
scroll to position [7527, 0]
click at [393, 589] on link "16" at bounding box center [398, 592] width 38 height 16
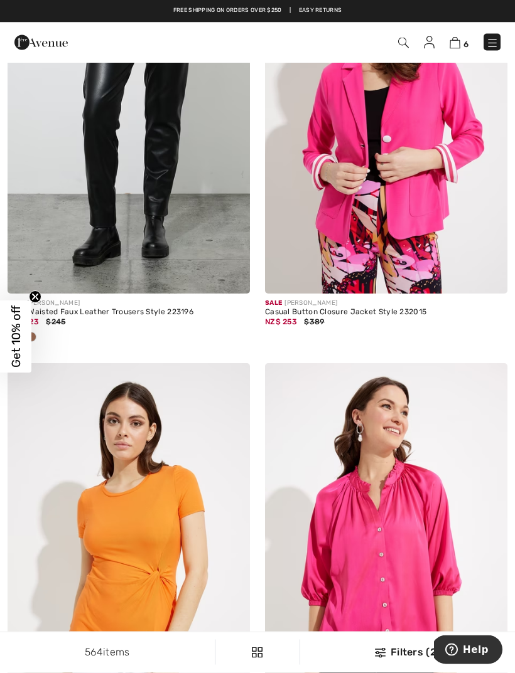
scroll to position [4704, 0]
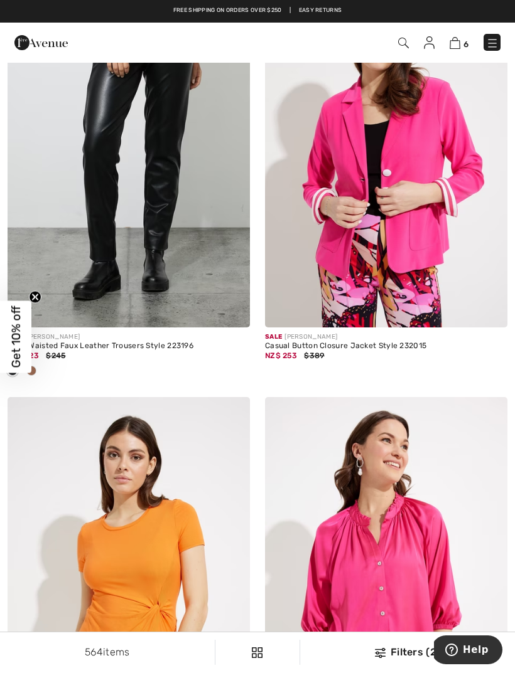
click at [456, 45] on img at bounding box center [454, 43] width 11 height 12
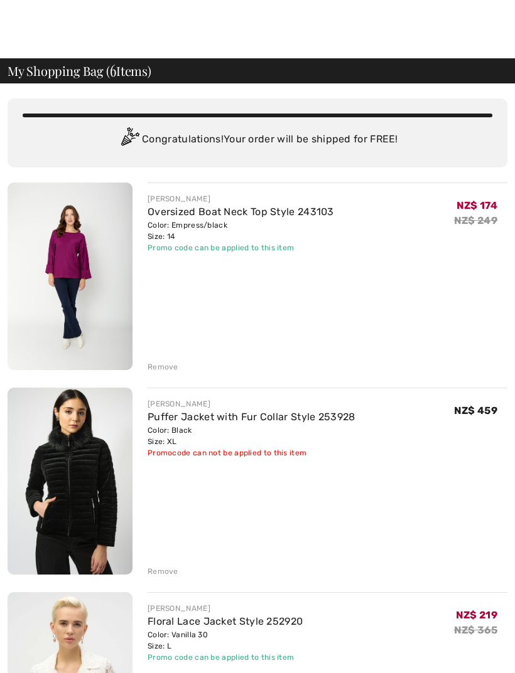
scroll to position [13, 0]
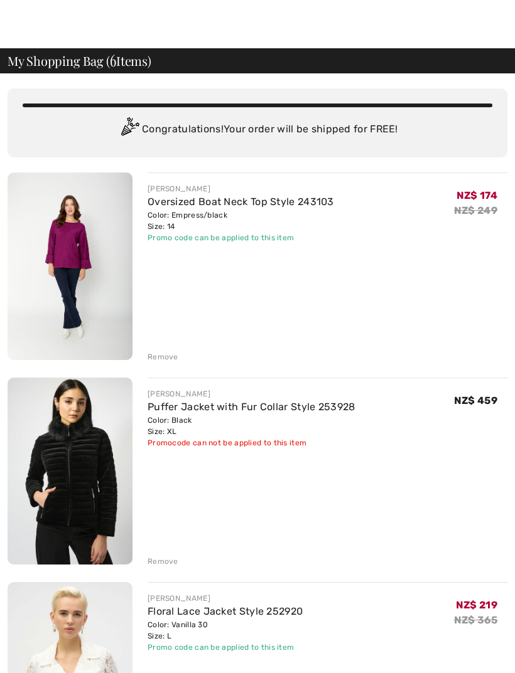
click at [152, 561] on div "Remove" at bounding box center [162, 561] width 31 height 11
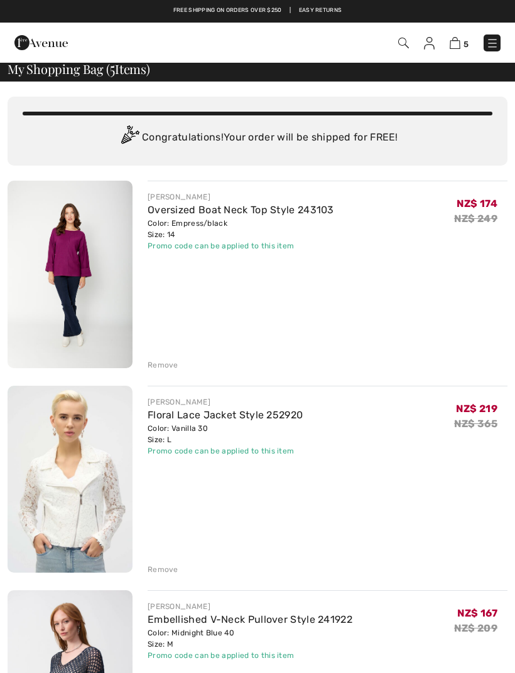
scroll to position [0, 0]
